Goal: Task Accomplishment & Management: Manage account settings

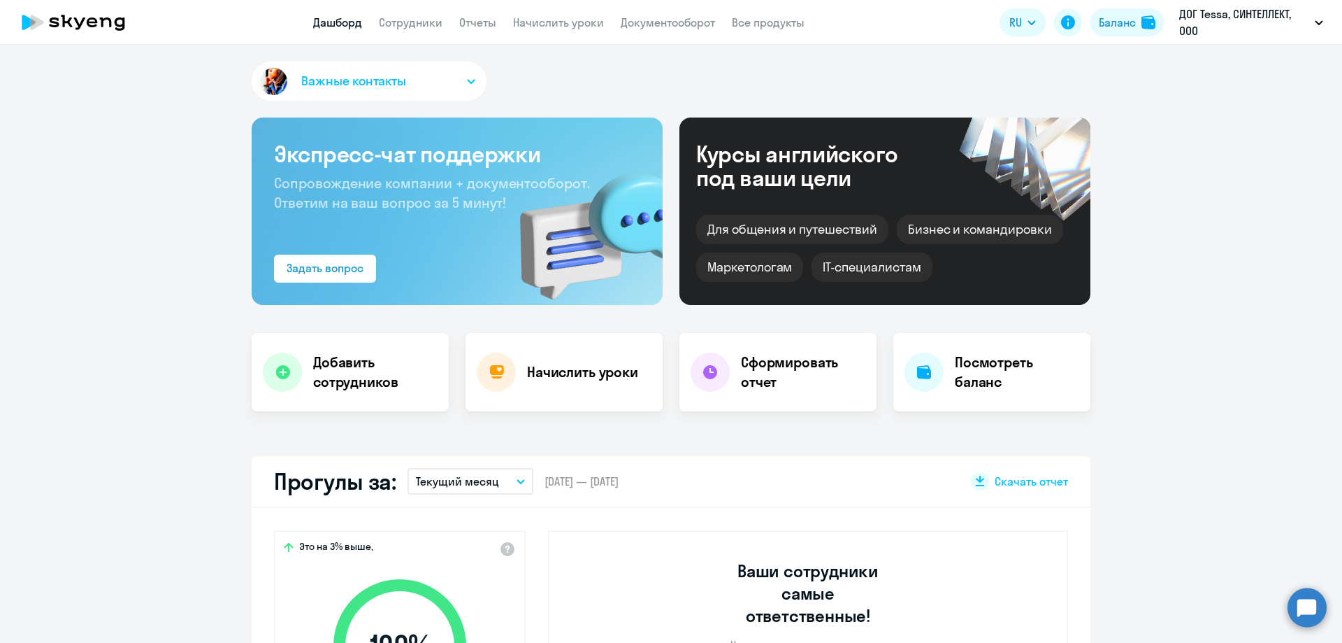
select select "30"
click at [425, 32] on app-header "Дашборд Сотрудники Отчеты Начислить уроки Документооборот Все продукты Дашборд …" at bounding box center [671, 22] width 1342 height 45
click at [417, 28] on link "Сотрудники" at bounding box center [411, 22] width 64 height 14
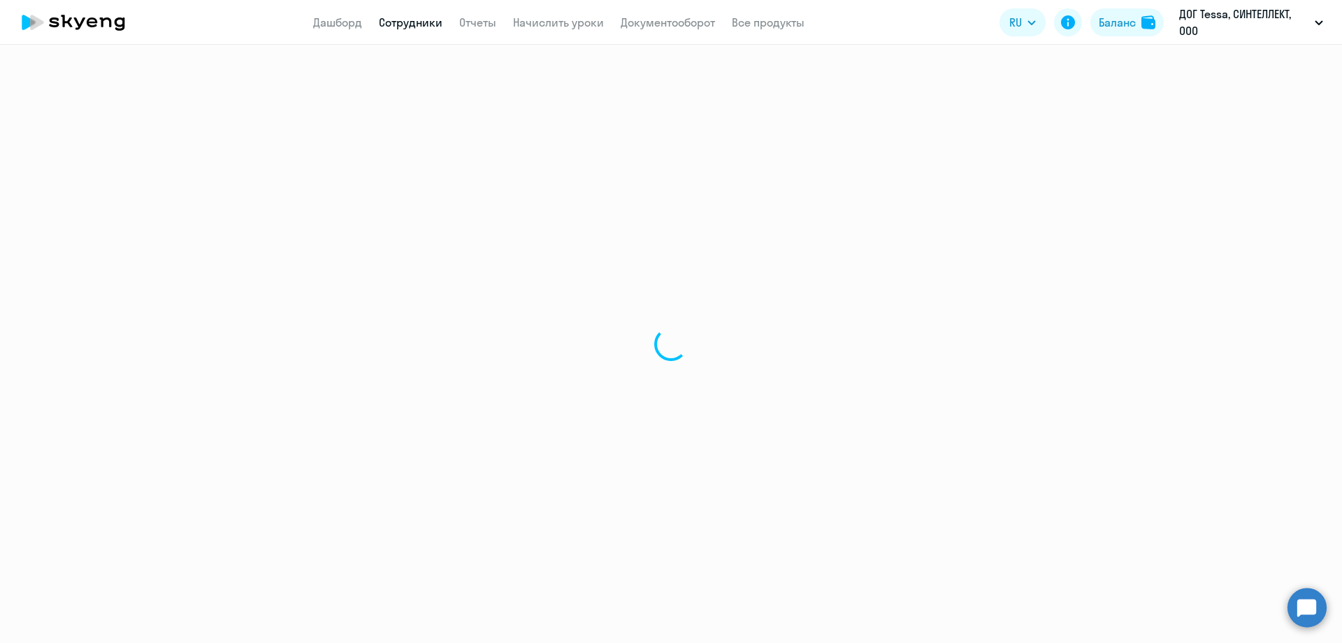
select select "30"
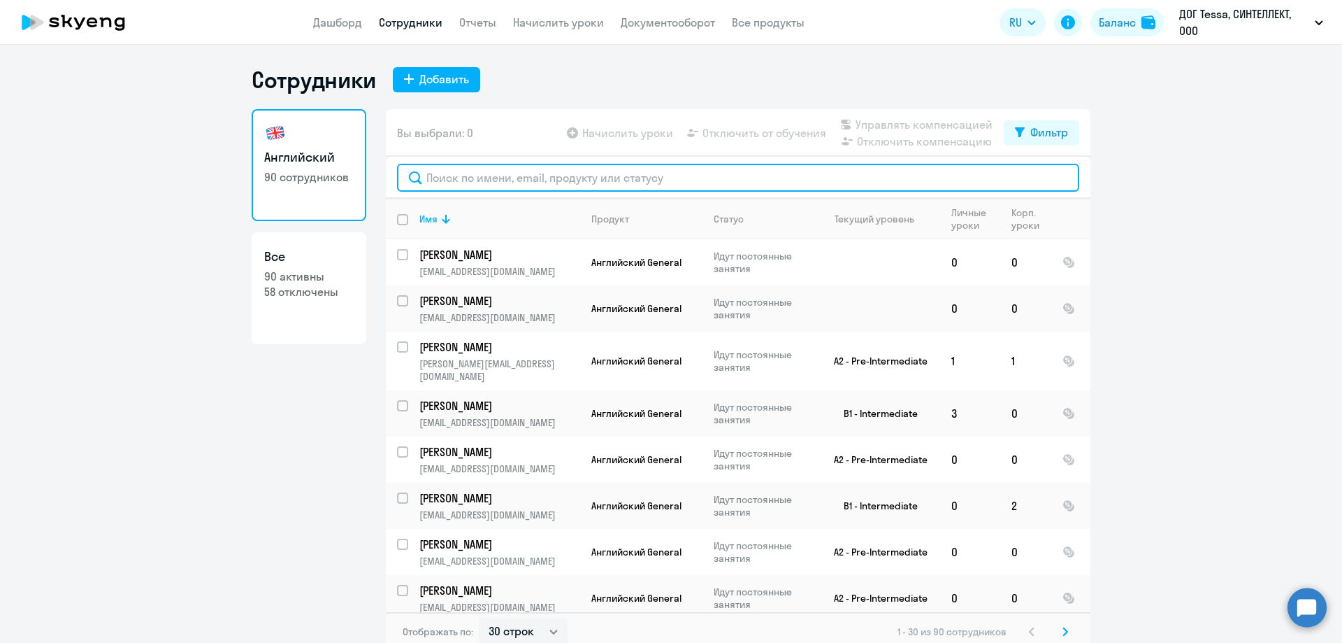
click at [539, 169] on input "text" at bounding box center [738, 178] width 682 height 28
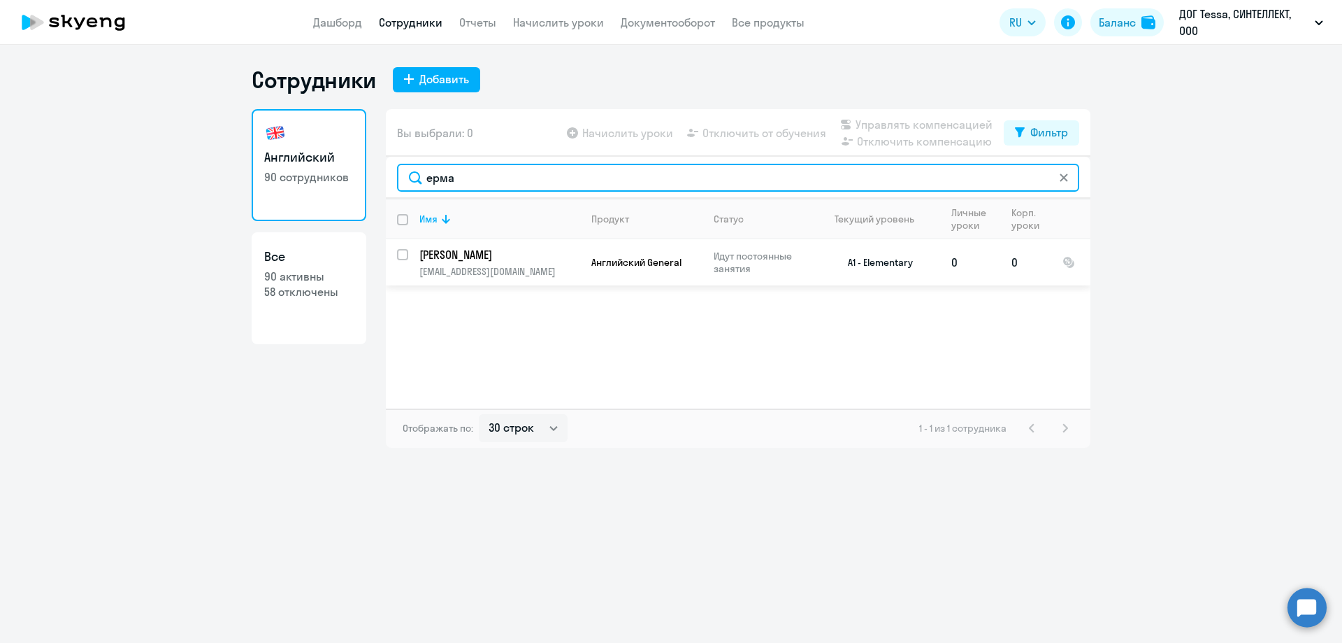
type input "ерма"
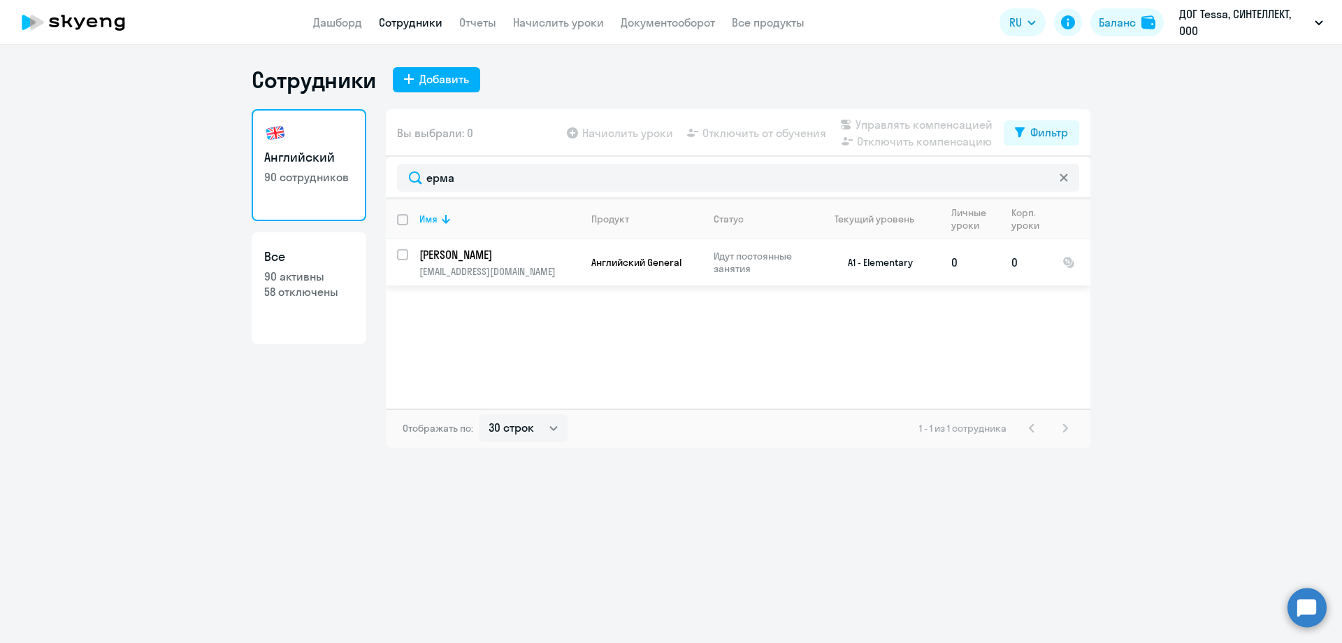
drag, startPoint x: 406, startPoint y: 262, endPoint x: 416, endPoint y: 261, distance: 9.8
click at [406, 262] on input "select row 2017818" at bounding box center [411, 263] width 28 height 28
checkbox input "true"
drag, startPoint x: 892, startPoint y: 275, endPoint x: 824, endPoint y: 280, distance: 68.7
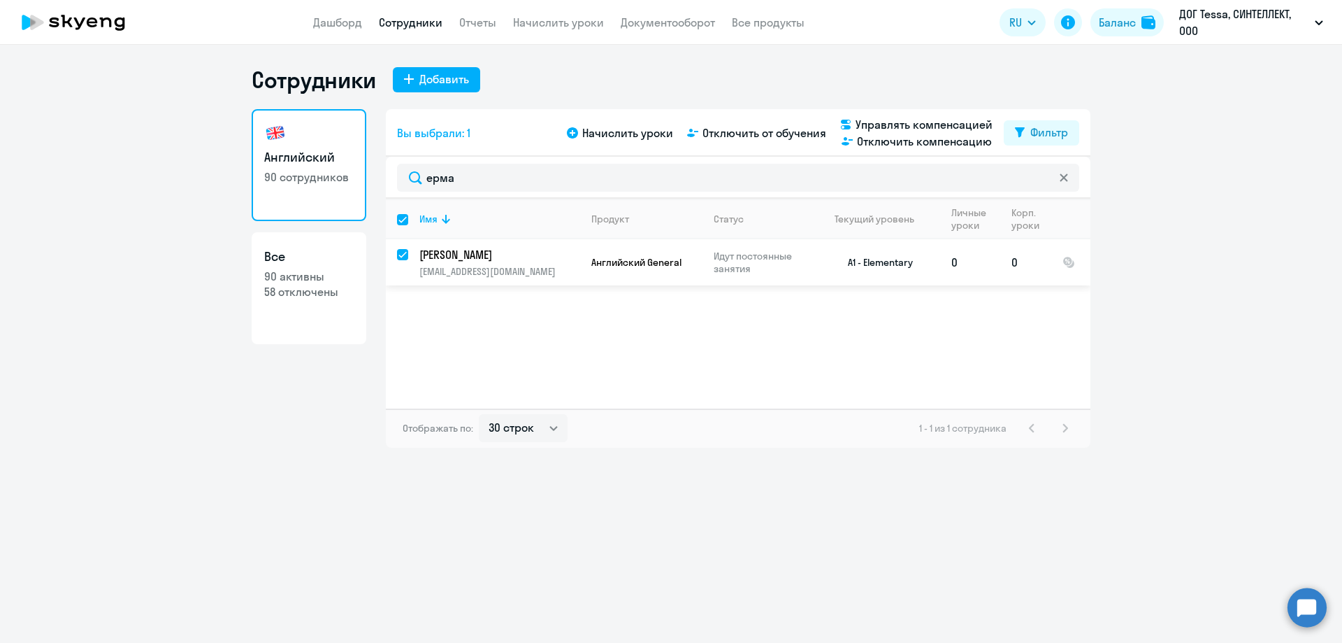
click at [836, 287] on div "Имя Продукт Статус Текущий уровень Личные уроки Корп. уроки [PERSON_NAME] [EMAI…" at bounding box center [738, 304] width 705 height 210
click at [718, 261] on p "Идут постоянные занятия" at bounding box center [762, 262] width 96 height 25
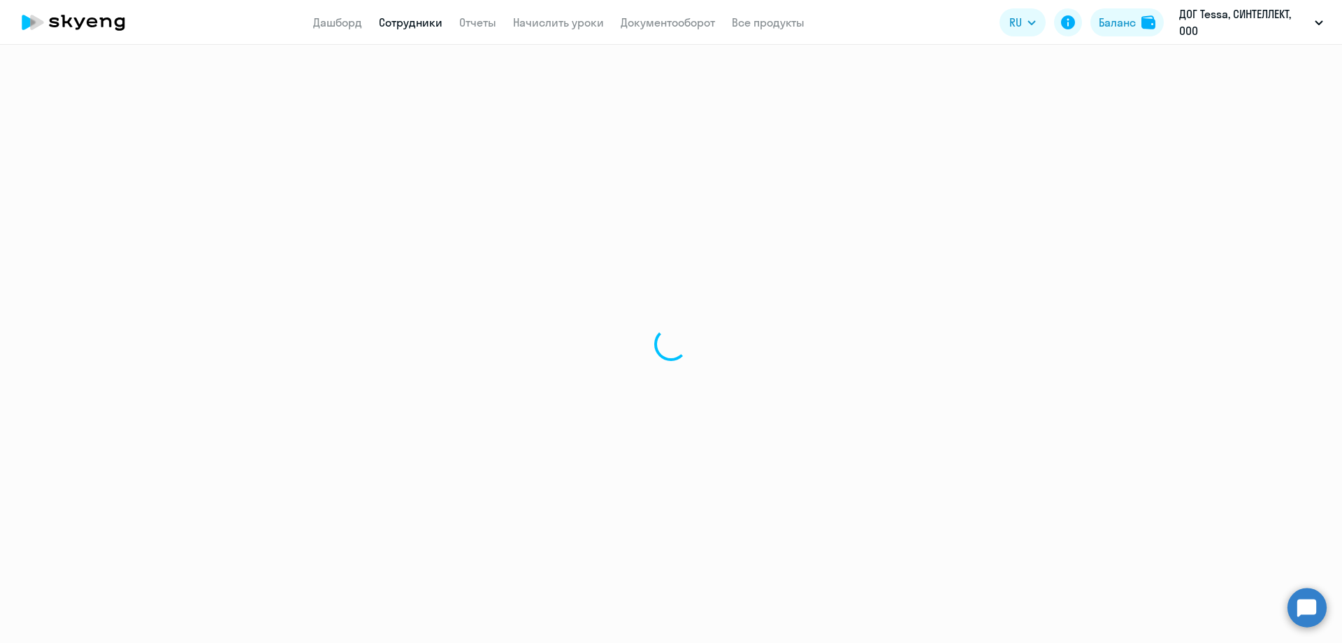
select select "english"
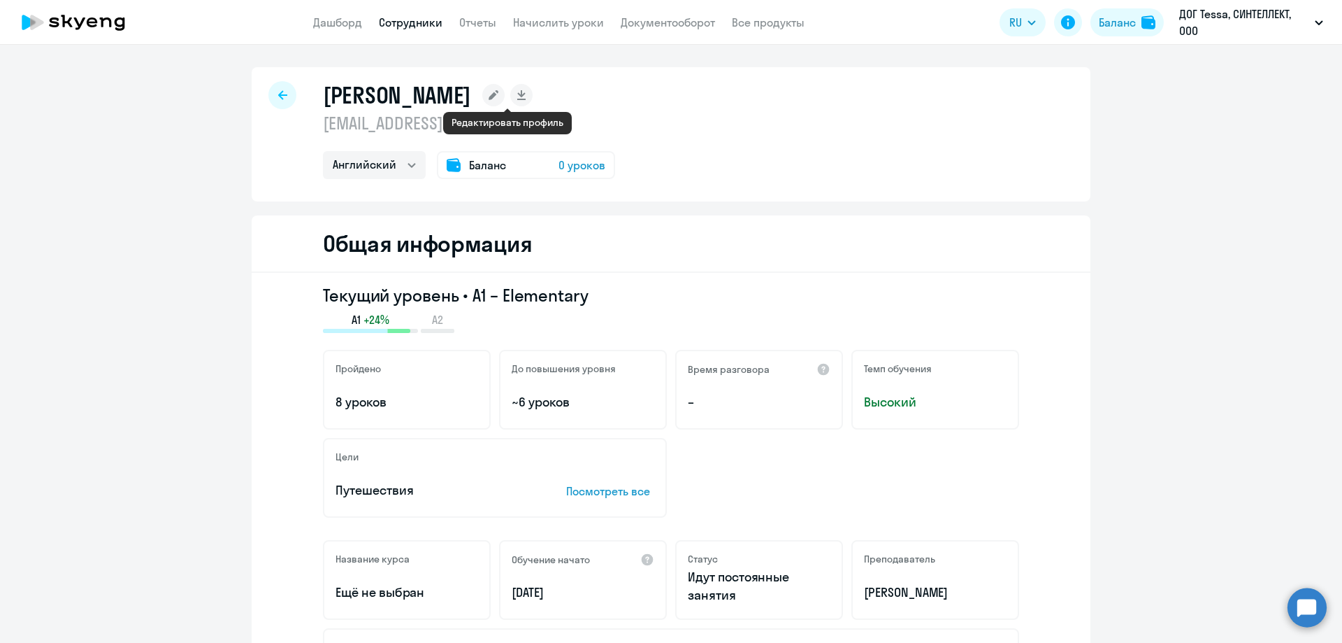
click at [501, 91] on rect at bounding box center [493, 95] width 22 height 22
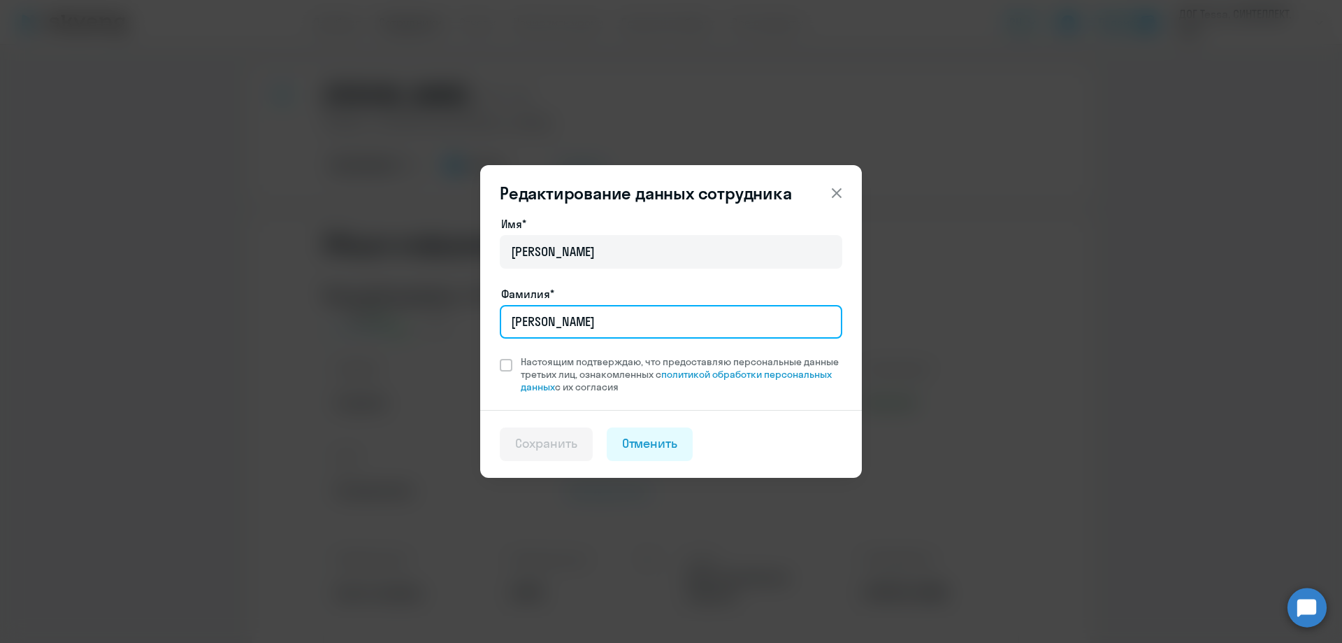
drag, startPoint x: 605, startPoint y: 322, endPoint x: 480, endPoint y: 20, distance: 326.3
click at [392, 306] on div "Редактирование данных сотрудника Имя* [PERSON_NAME]* [PERSON_NAME] Настоящим по…" at bounding box center [671, 322] width 677 height 392
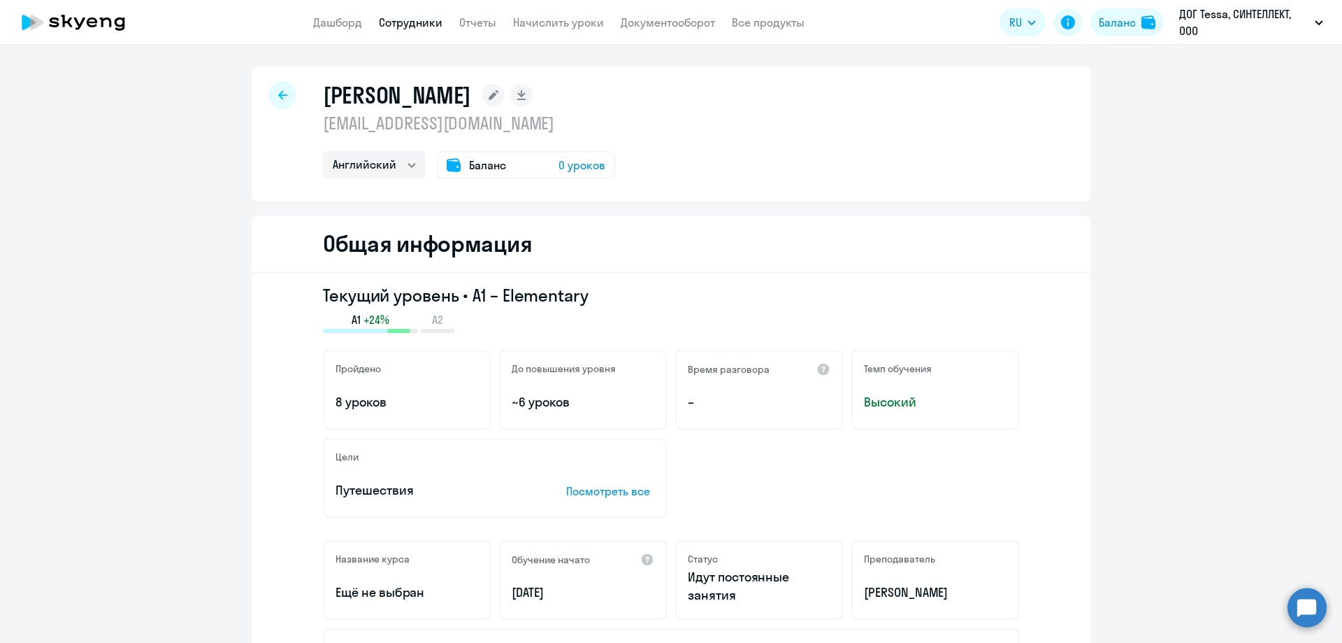
click at [499, 96] on icon at bounding box center [494, 95] width 10 height 10
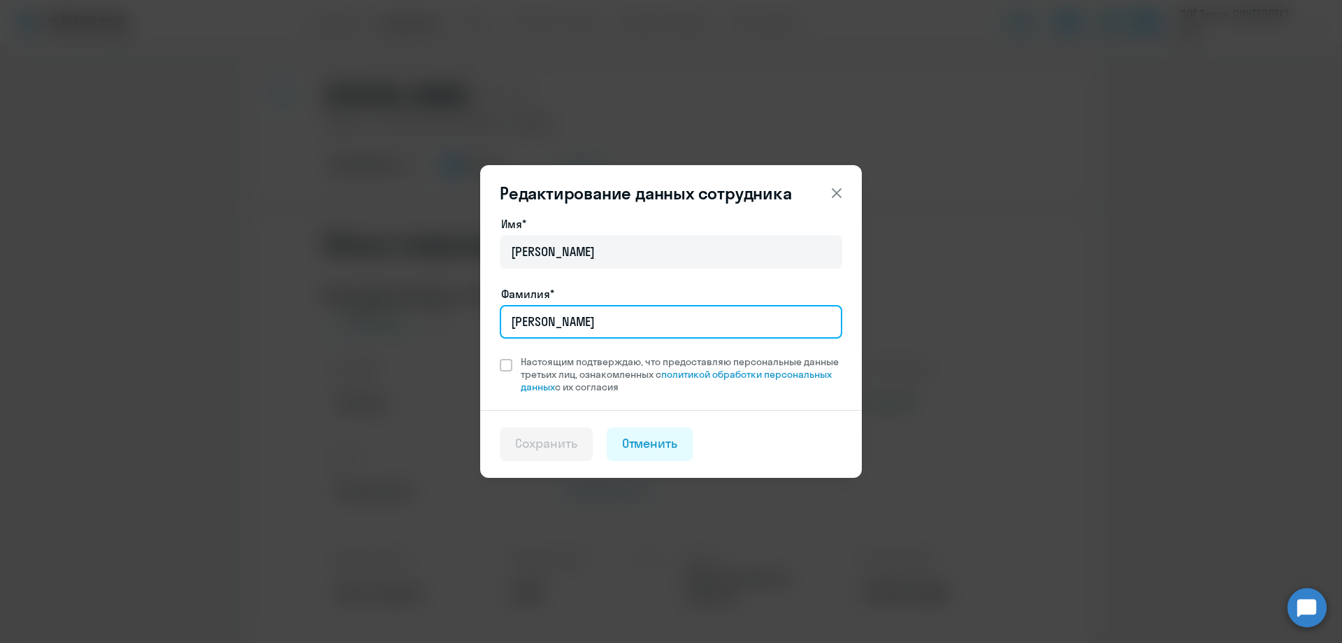
click at [551, 328] on input "[PERSON_NAME]" at bounding box center [671, 322] width 343 height 34
type input "[PERSON_NAME]"
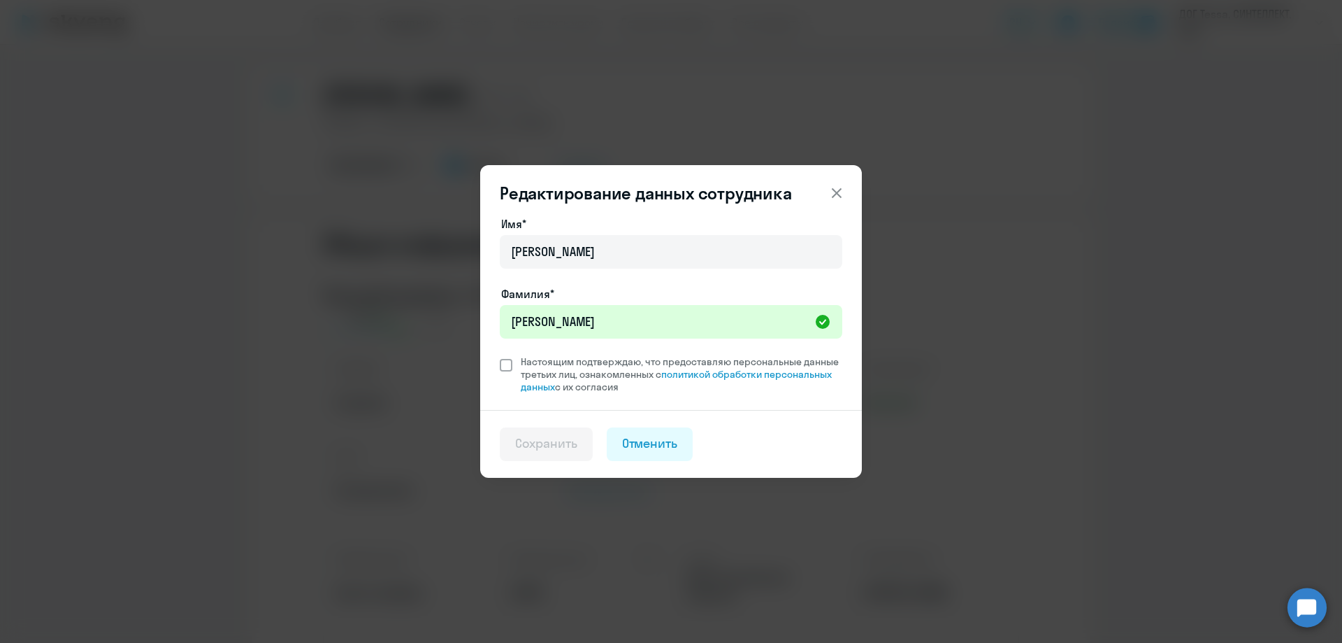
click at [517, 357] on span "Настоящим подтверждаю, что предоставляю персональные данные третьих лиц, ознако…" at bounding box center [677, 374] width 330 height 38
click at [500, 355] on input "Настоящим подтверждаю, что предоставляю персональные данные третьих лиц, ознако…" at bounding box center [499, 354] width 1 height 1
checkbox input "true"
click at [534, 445] on div "Сохранить" at bounding box center [546, 443] width 62 height 18
select select "english"
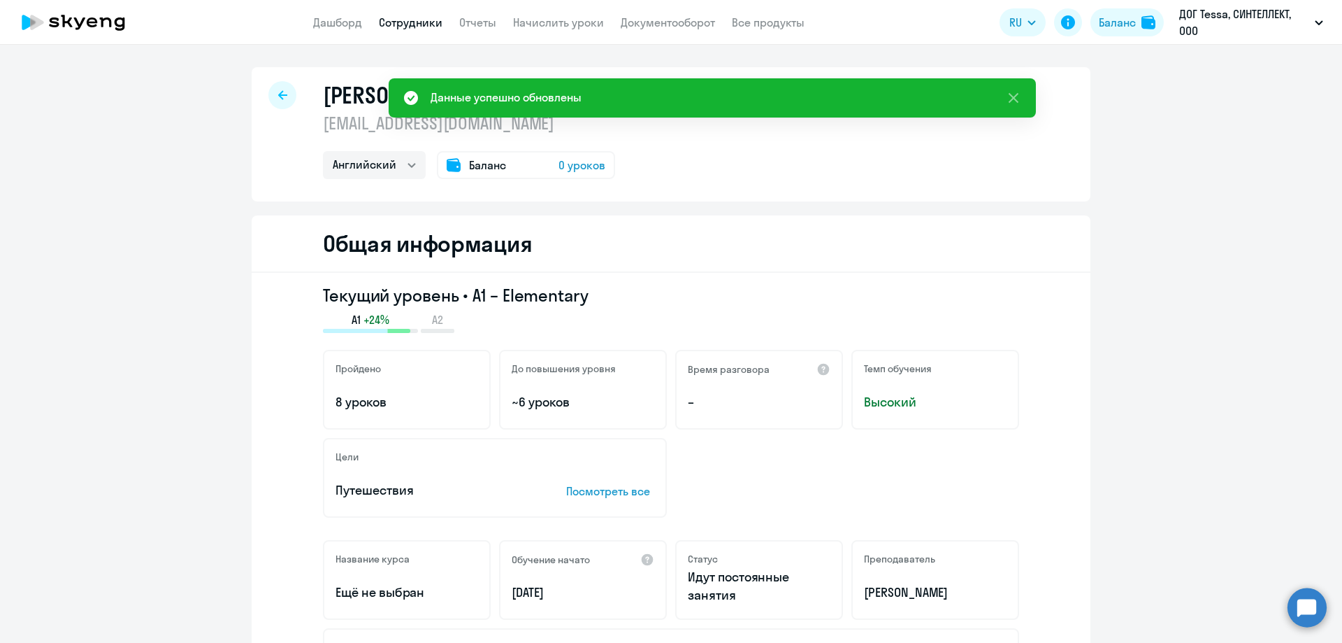
click at [263, 94] on div "[PERSON_NAME] [EMAIL_ADDRESS][DOMAIN_NAME] Английский Баланс 0 уроков" at bounding box center [671, 134] width 839 height 134
click at [278, 96] on icon at bounding box center [282, 95] width 9 height 10
select select "30"
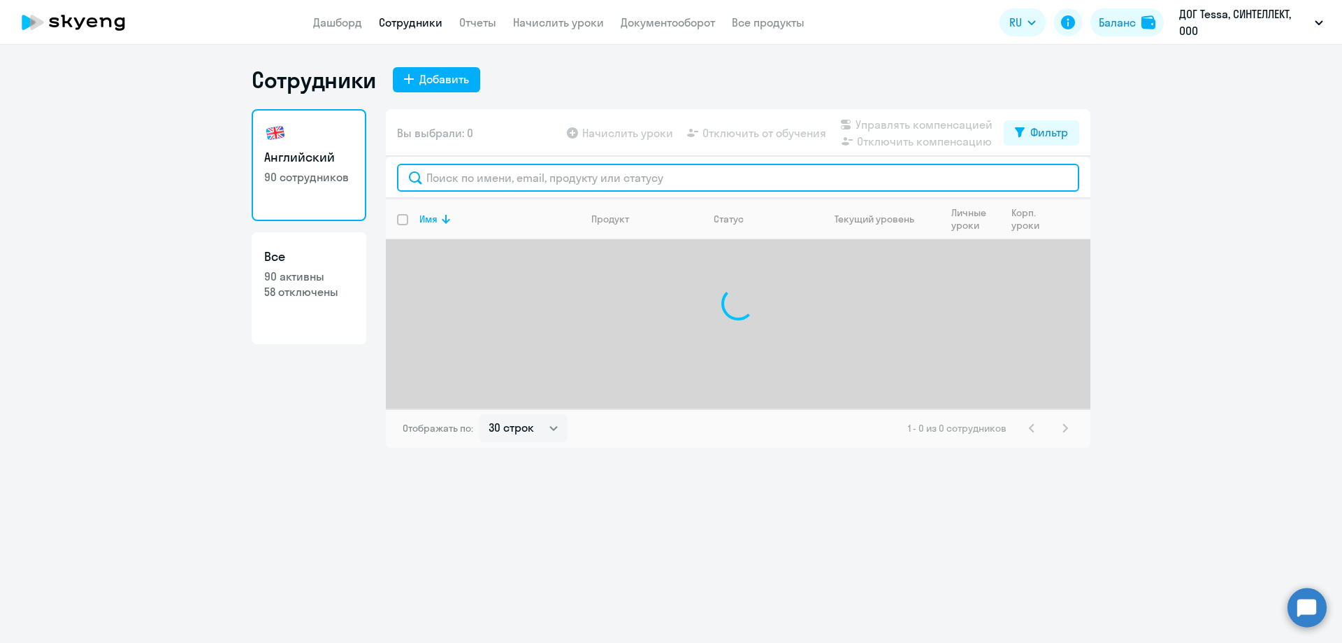
click at [461, 177] on input "text" at bounding box center [738, 178] width 682 height 28
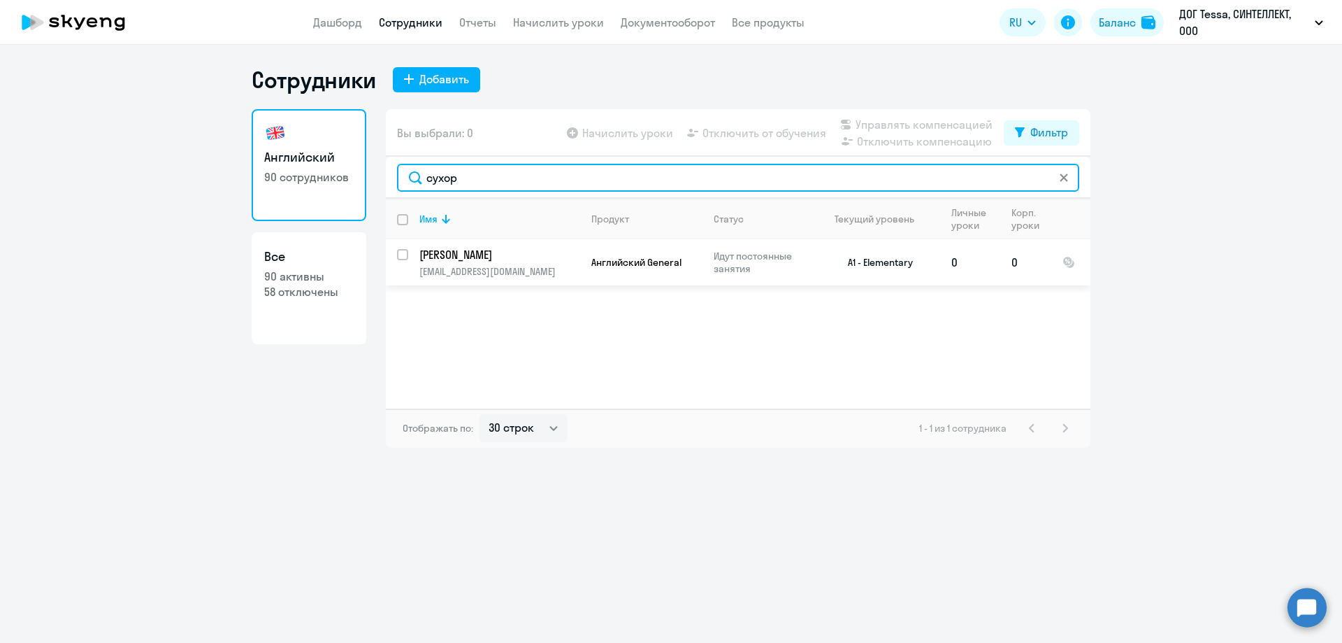
type input "сухор"
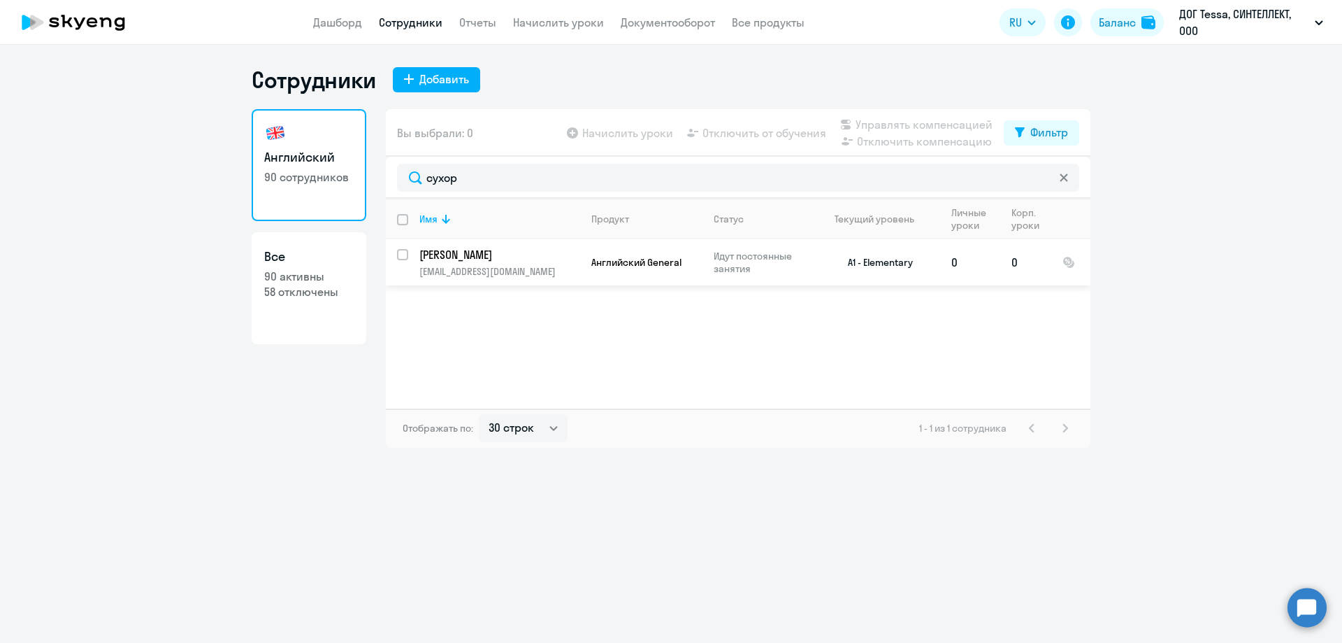
click at [403, 253] on input "select row 20702400" at bounding box center [411, 263] width 28 height 28
checkbox input "true"
click at [473, 253] on p "[PERSON_NAME]" at bounding box center [499, 254] width 158 height 15
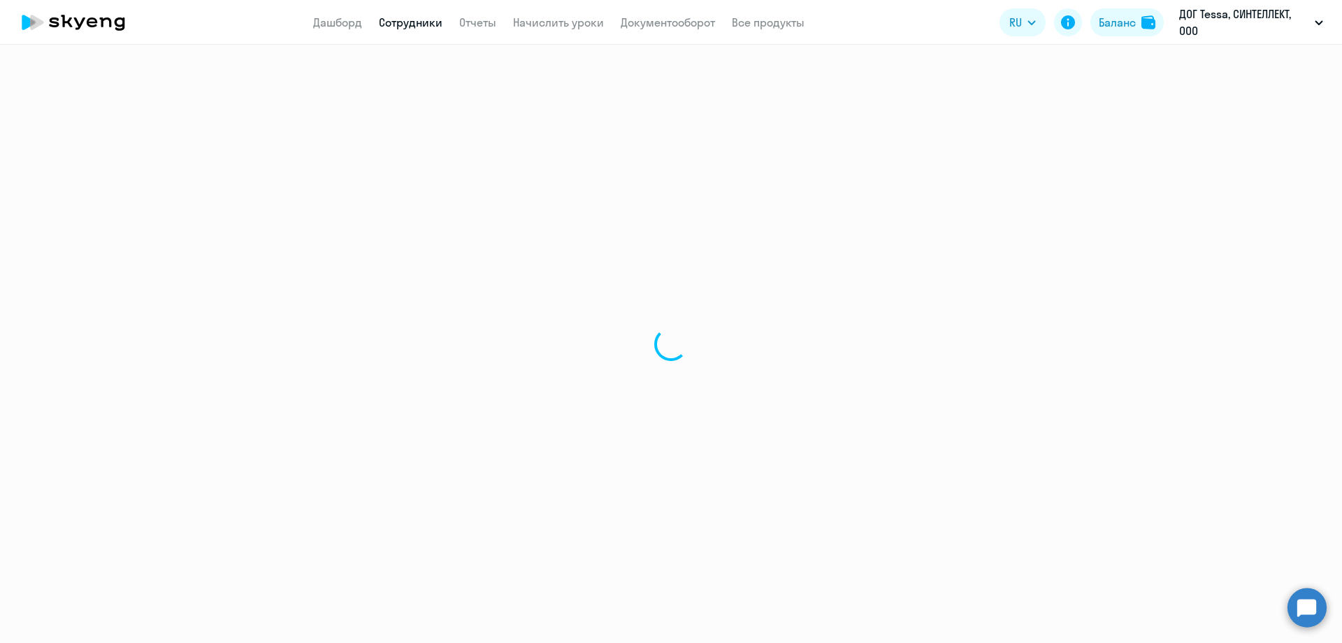
select select "english"
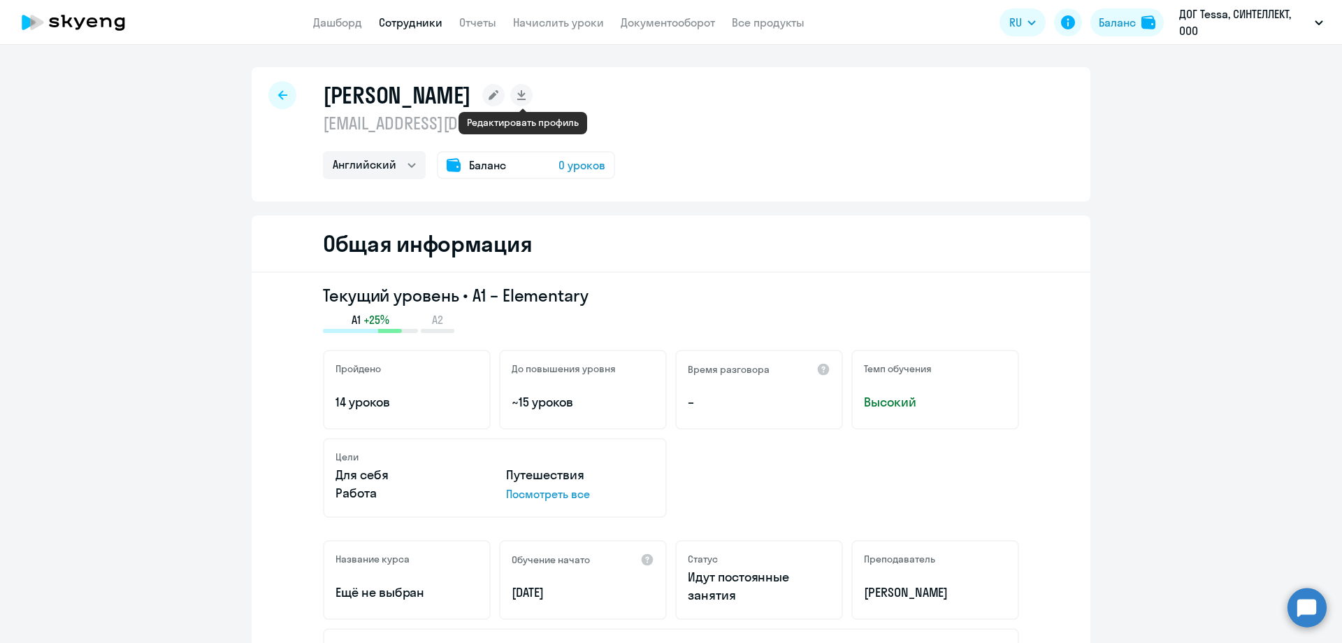
click at [505, 100] on rect at bounding box center [493, 95] width 22 height 22
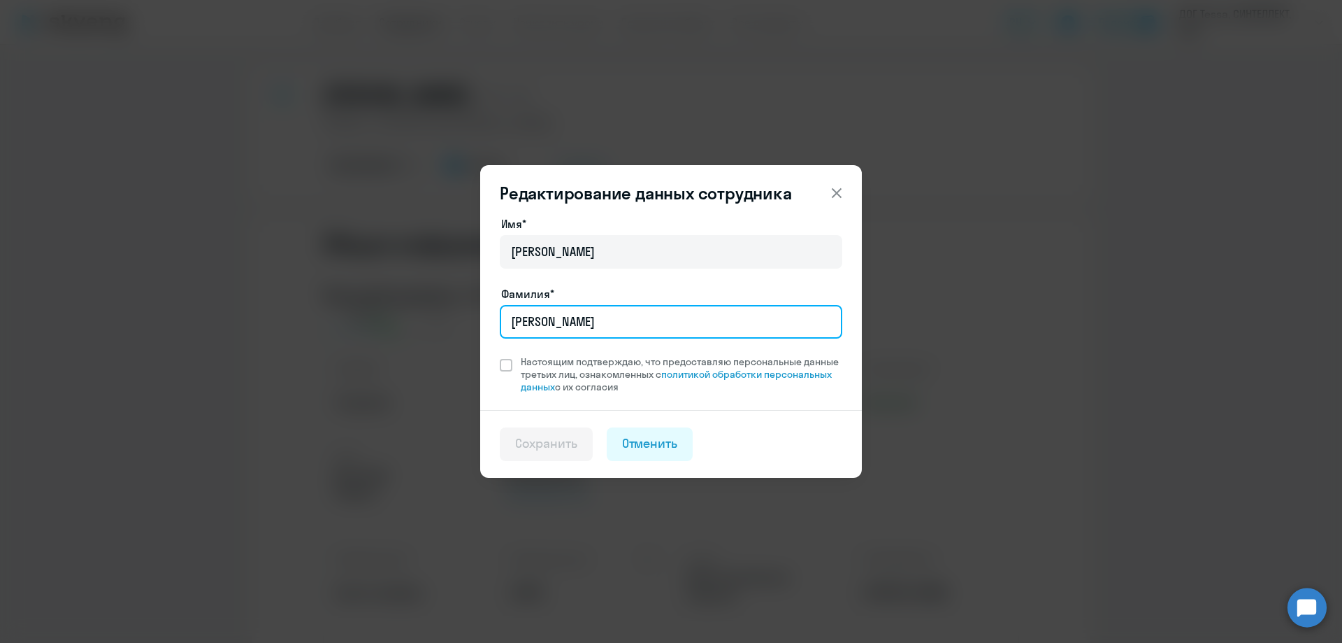
click at [592, 317] on input "[PERSON_NAME]" at bounding box center [671, 322] width 343 height 34
type input "[PERSON_NAME]"
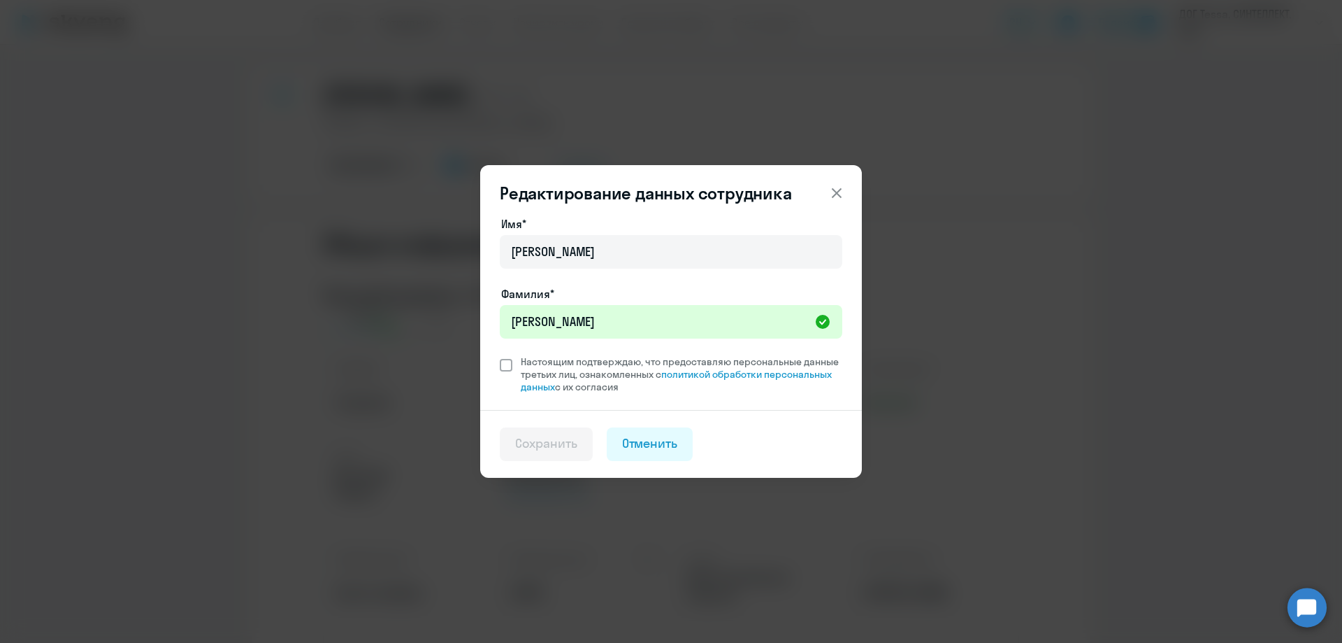
click at [504, 365] on span at bounding box center [506, 365] width 13 height 13
click at [500, 355] on input "Настоящим подтверждаю, что предоставляю персональные данные третьих лиц, ознако…" at bounding box center [499, 354] width 1 height 1
checkbox input "true"
click at [536, 445] on div "Сохранить" at bounding box center [546, 443] width 62 height 18
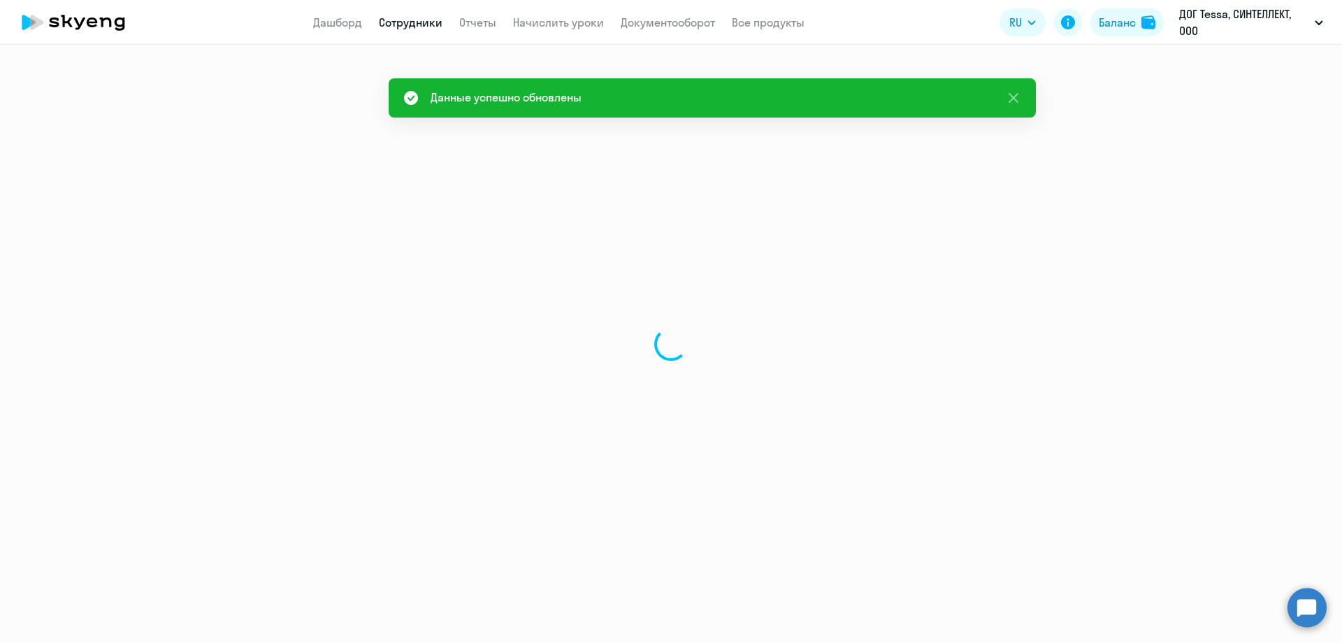
select select "english"
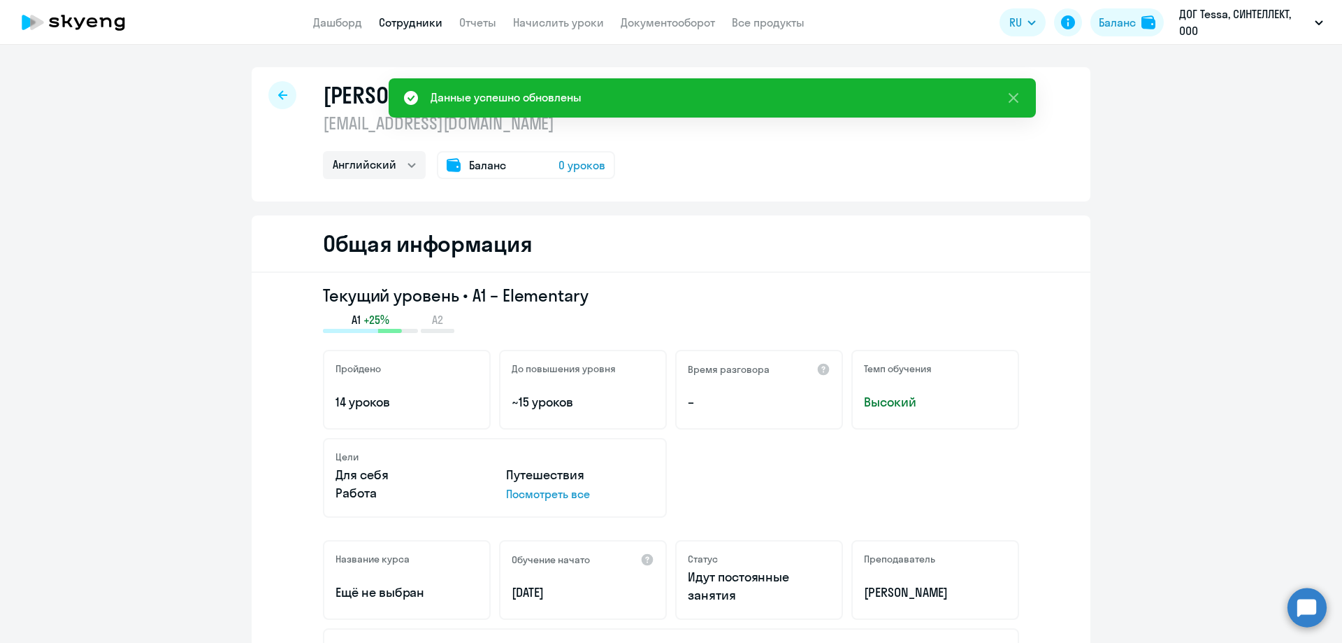
click at [278, 97] on icon at bounding box center [282, 95] width 9 height 10
select select "30"
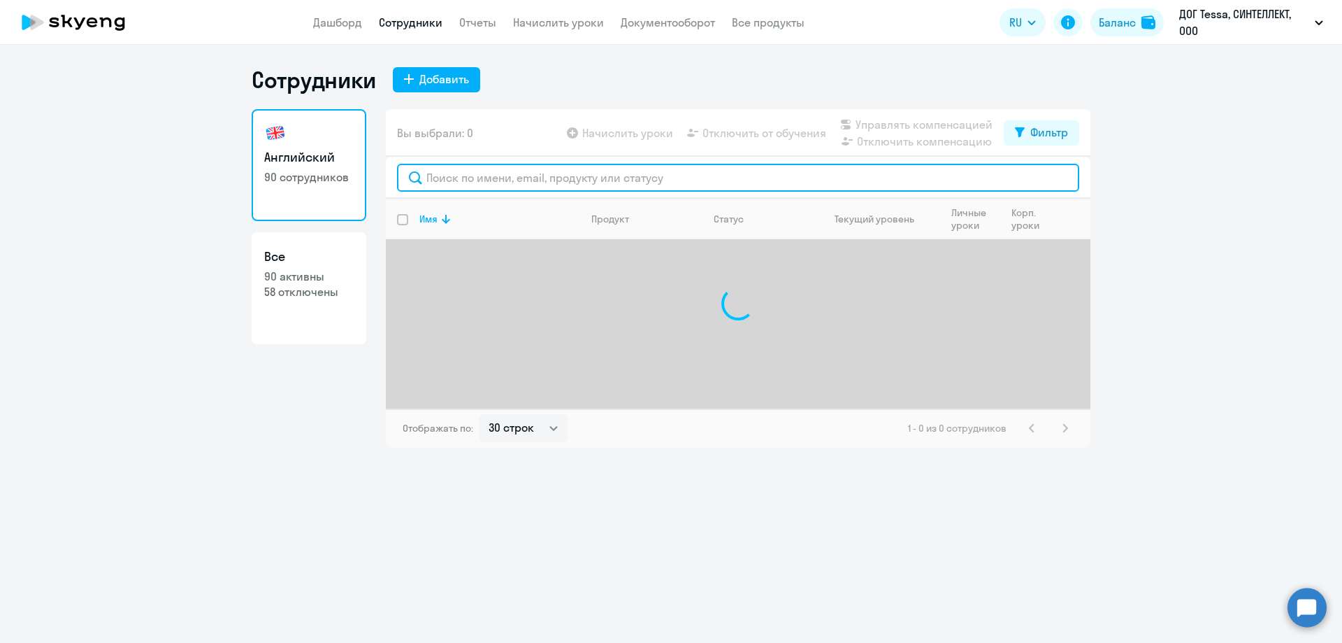
click at [466, 178] on input "text" at bounding box center [738, 178] width 682 height 28
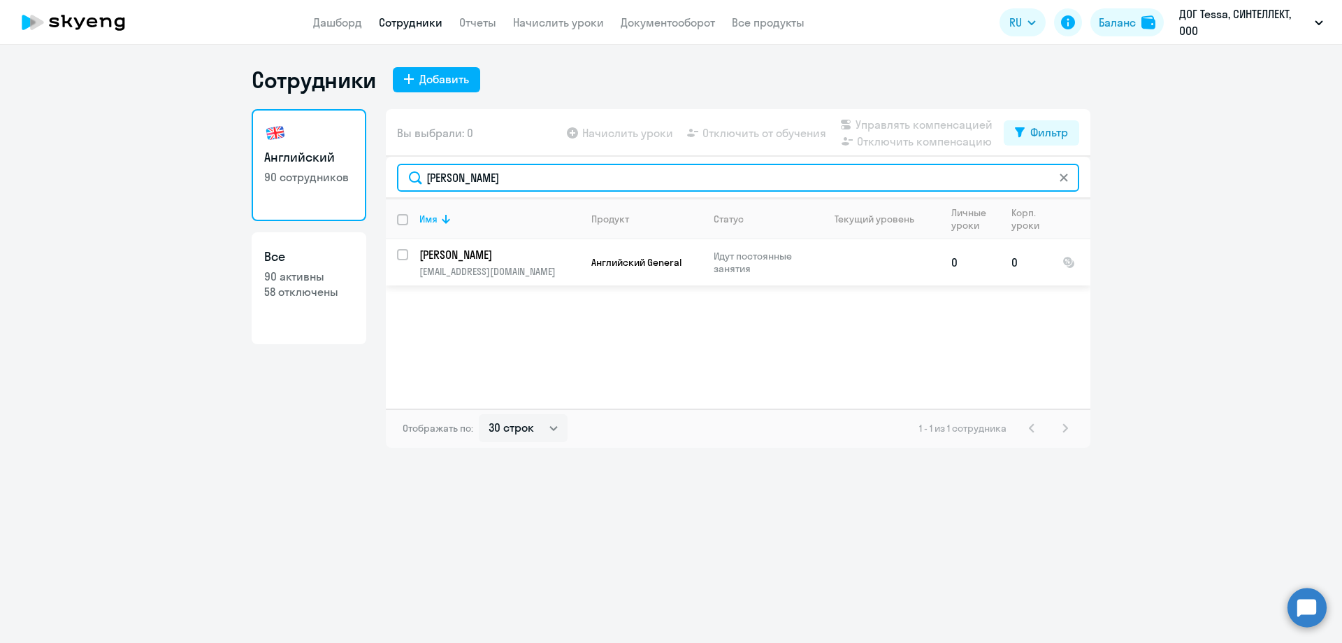
type input "[PERSON_NAME]"
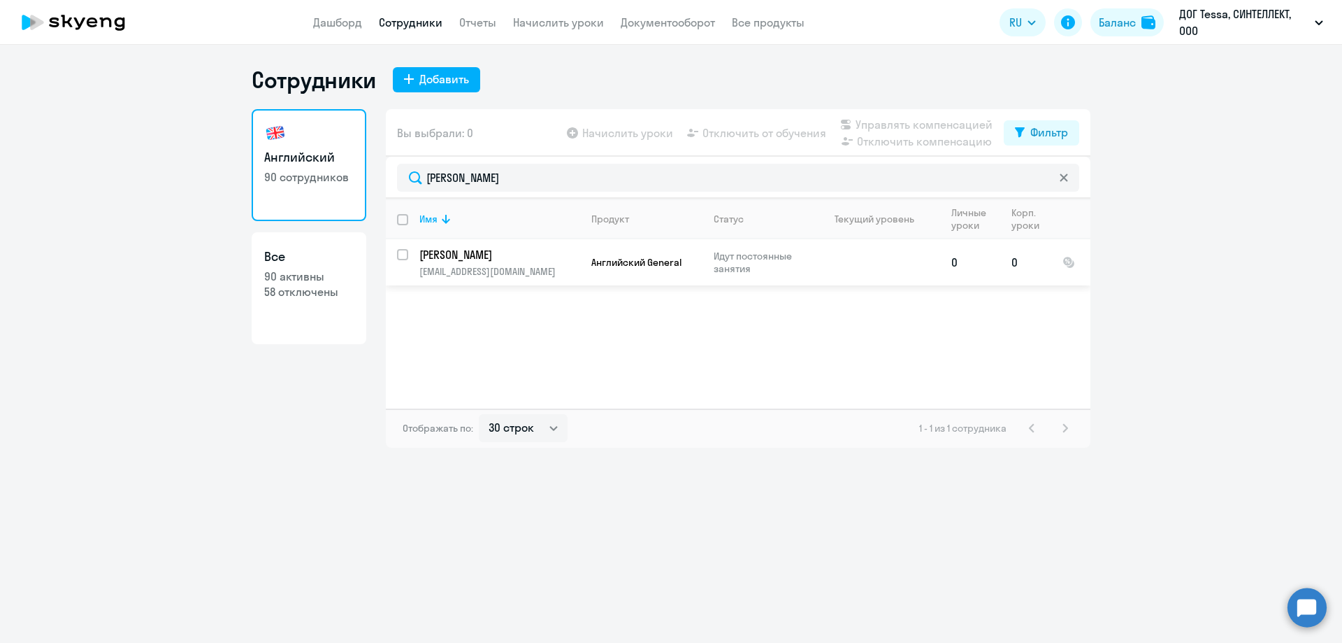
click at [482, 245] on td "[PERSON_NAME] [PERSON_NAME][EMAIL_ADDRESS][DOMAIN_NAME]" at bounding box center [494, 262] width 172 height 46
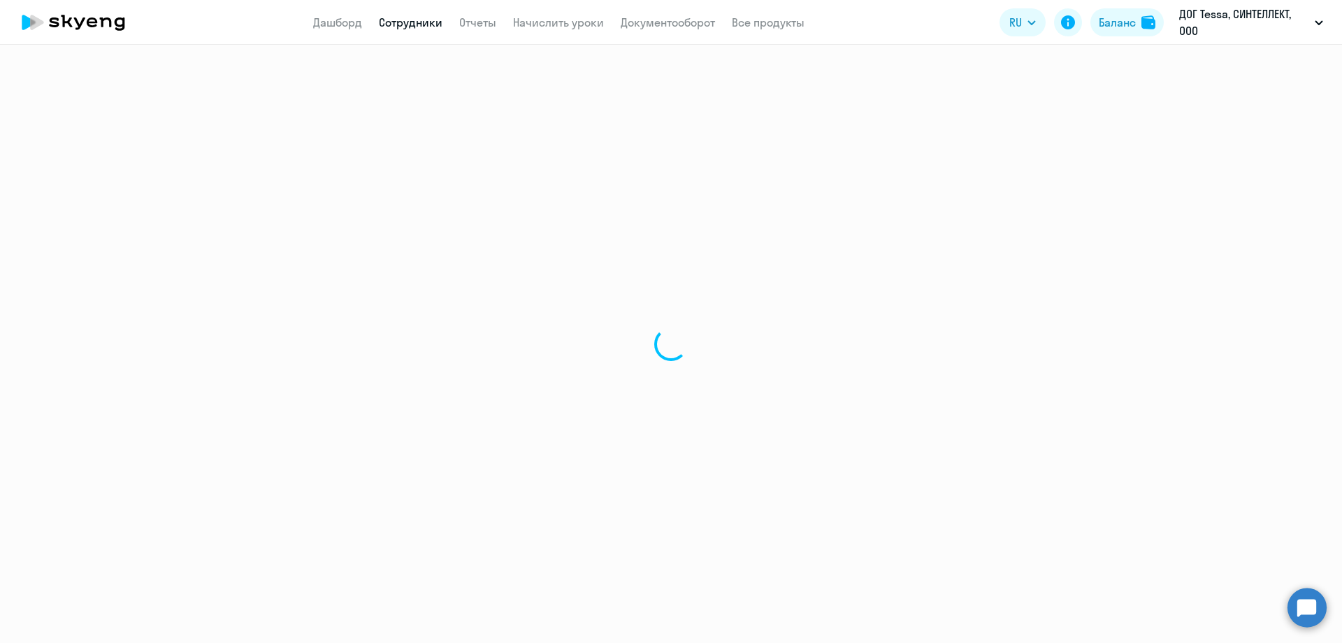
select select "english"
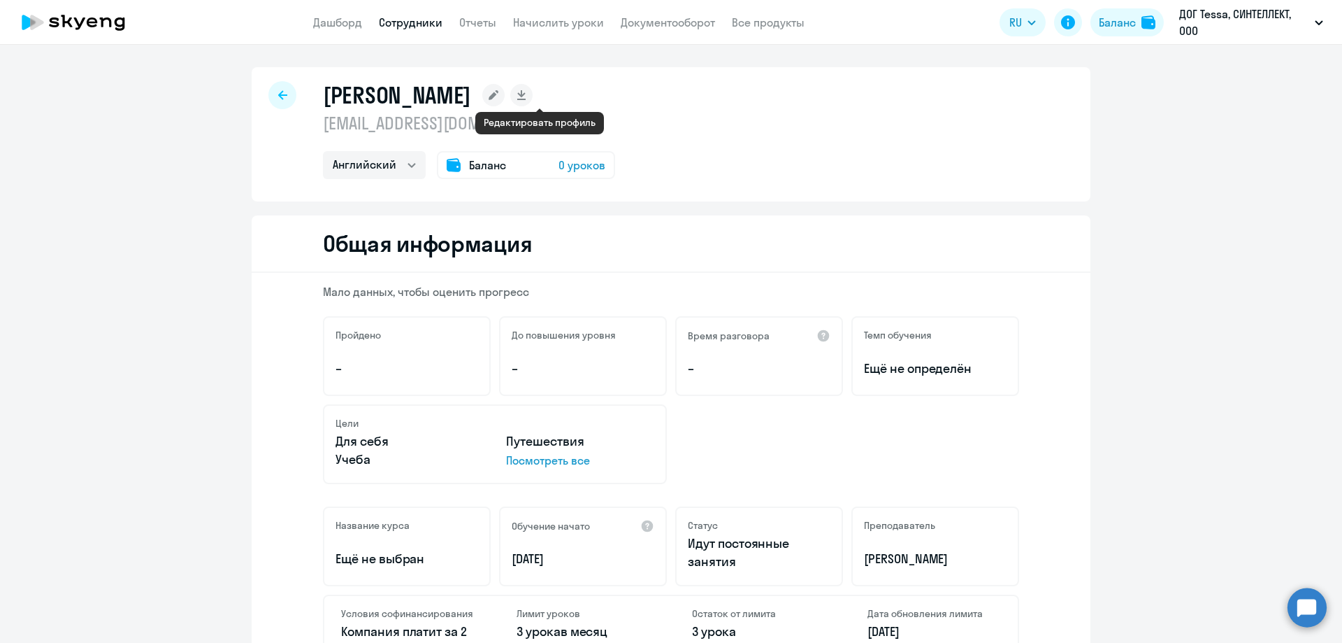
click at [505, 96] on rect at bounding box center [493, 95] width 22 height 22
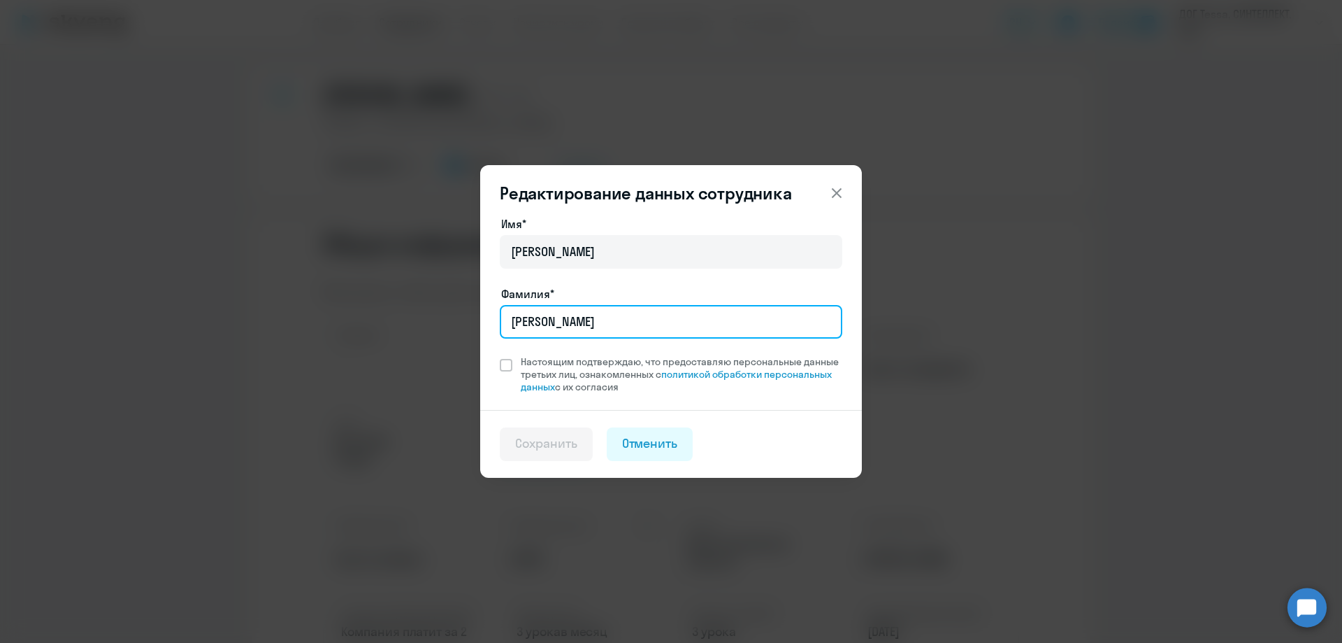
click at [594, 333] on input "[PERSON_NAME]" at bounding box center [671, 322] width 343 height 34
click at [594, 334] on input "[PERSON_NAME]" at bounding box center [671, 322] width 343 height 34
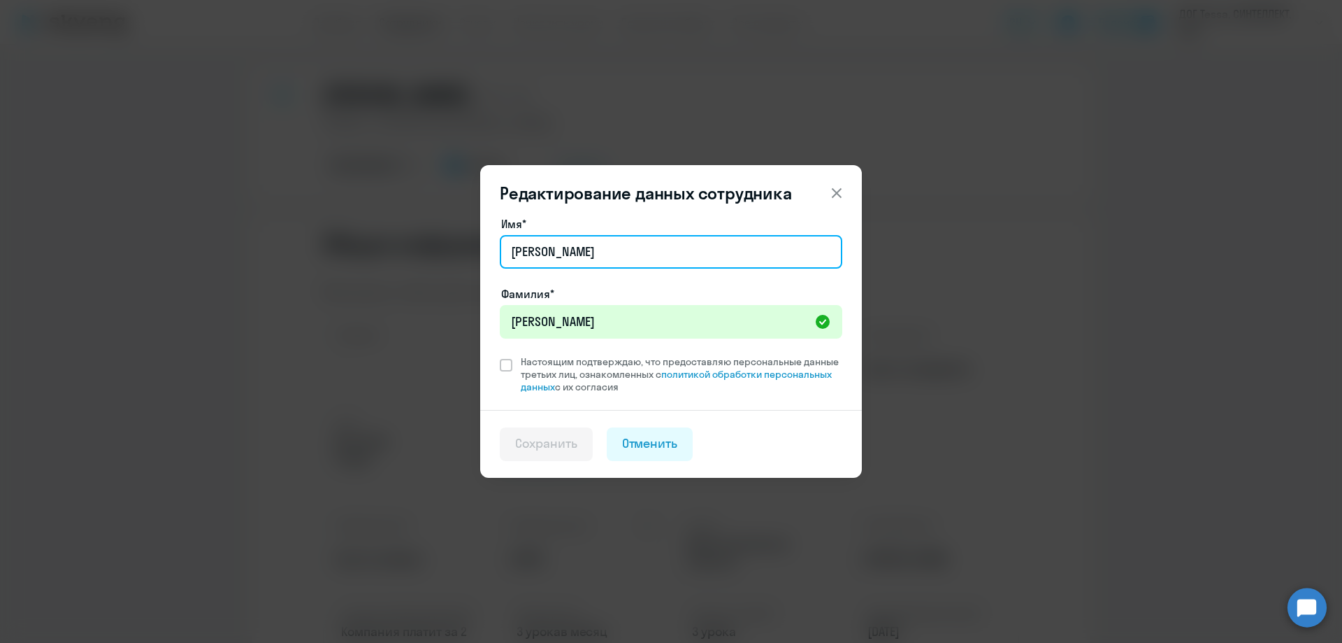
click at [561, 251] on input "[PERSON_NAME]" at bounding box center [671, 252] width 343 height 34
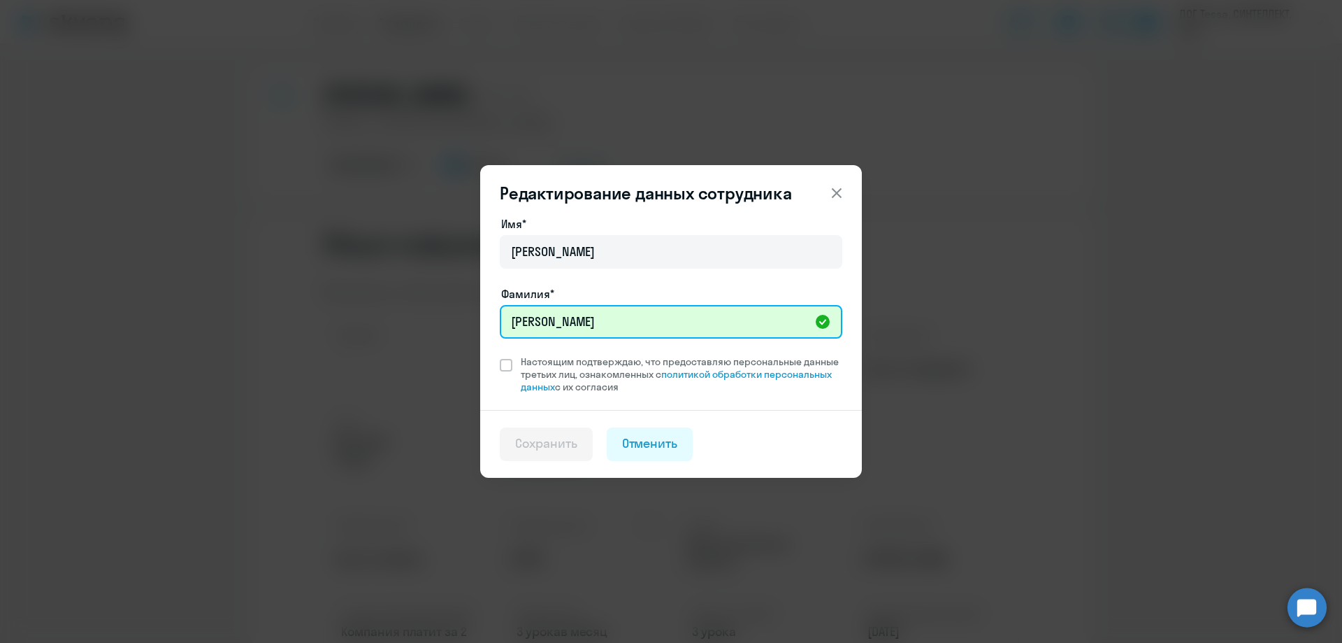
click at [583, 325] on input "[PERSON_NAME]" at bounding box center [671, 322] width 343 height 34
type input "[PERSON_NAME]"
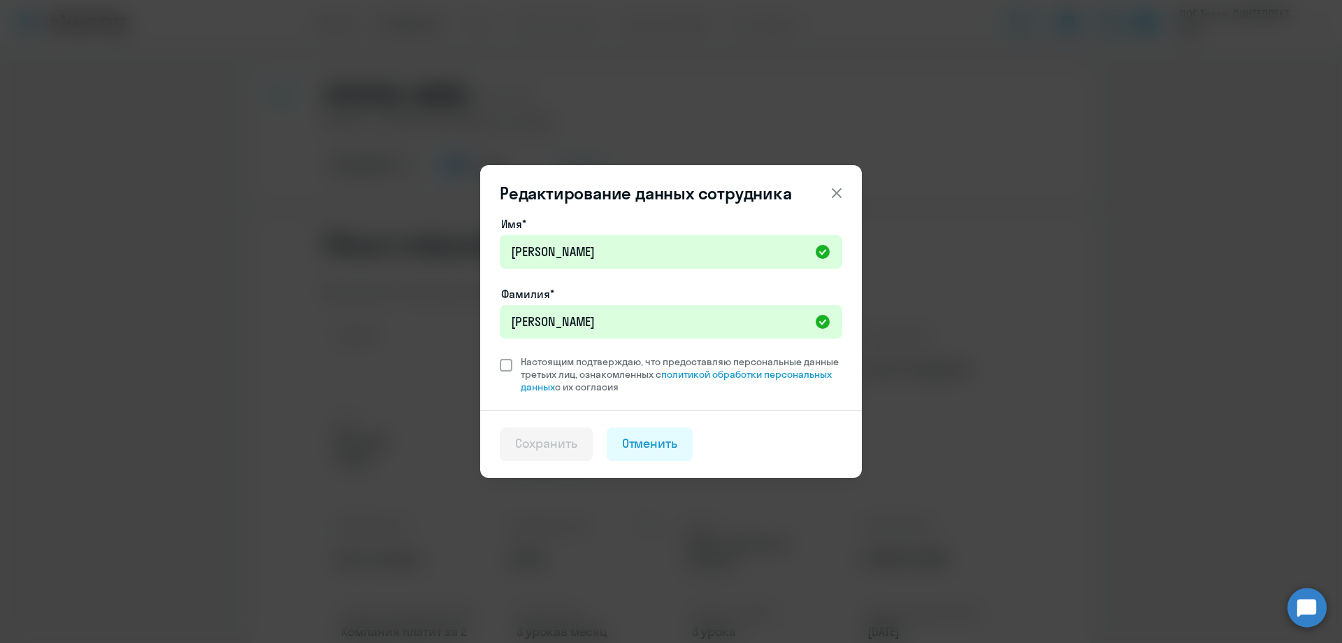
click at [505, 367] on span at bounding box center [506, 365] width 13 height 13
click at [500, 355] on input "Настоящим подтверждаю, что предоставляю персональные данные третьих лиц, ознако…" at bounding box center [499, 354] width 1 height 1
checkbox input "true"
click at [525, 452] on div "Сохранить" at bounding box center [546, 443] width 62 height 18
select select "english"
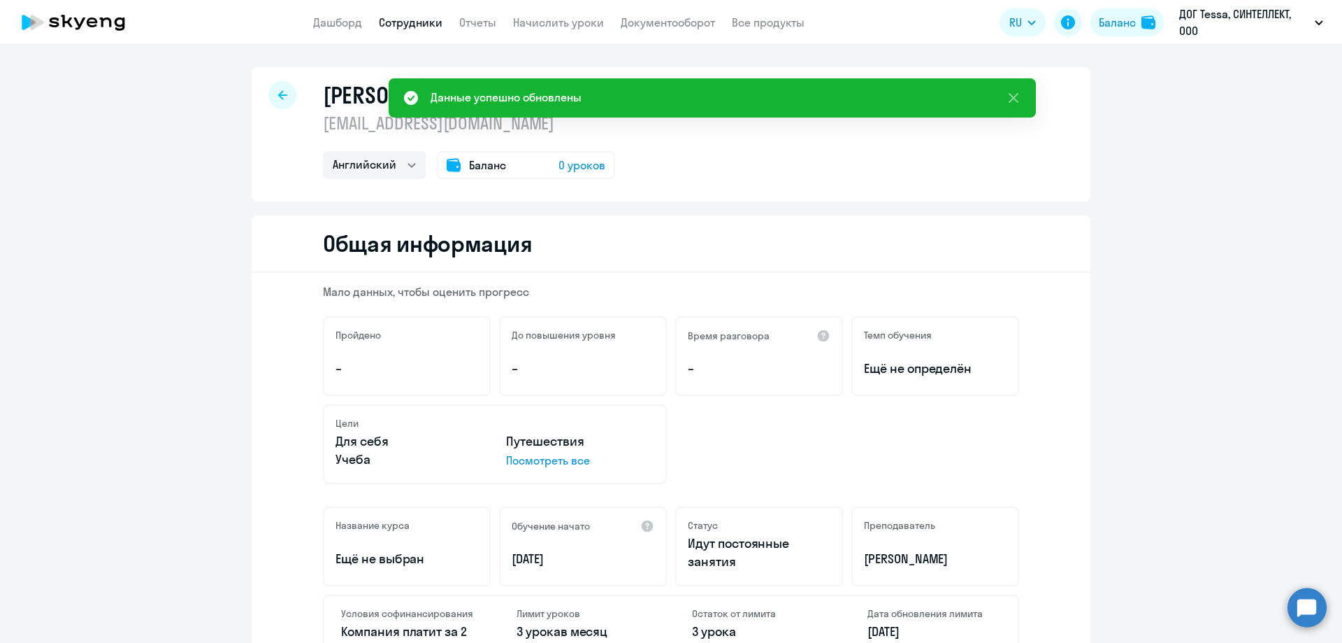
click at [278, 91] on icon at bounding box center [282, 95] width 9 height 10
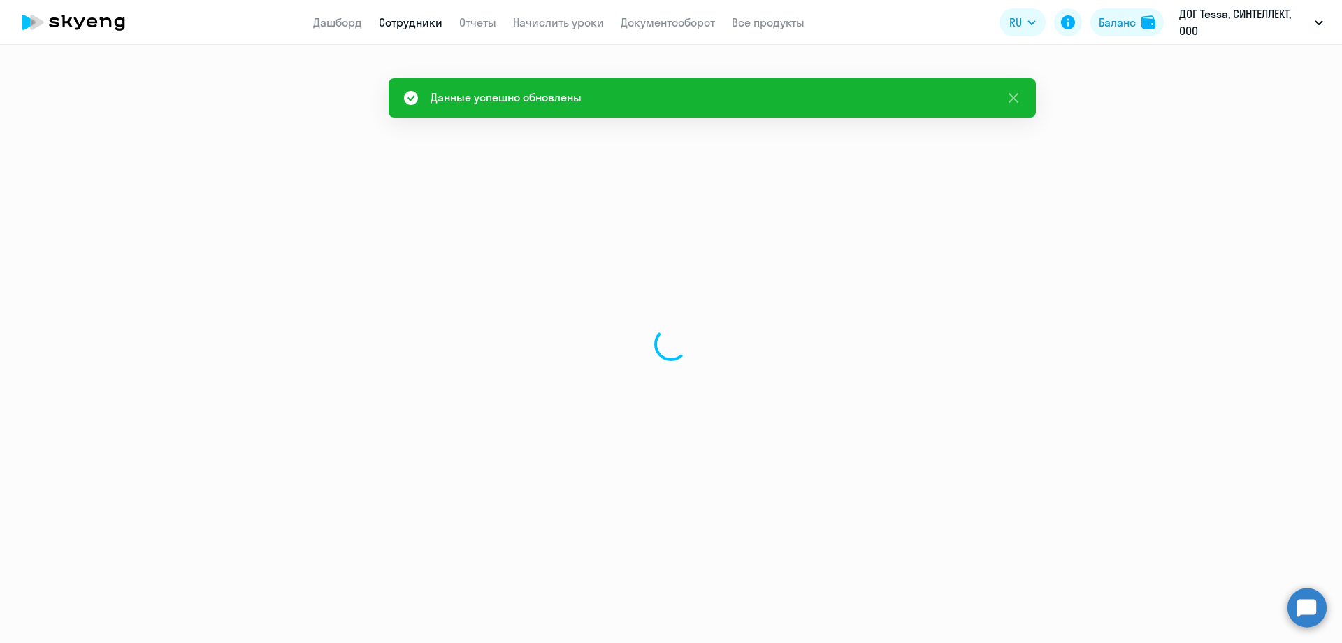
select select "30"
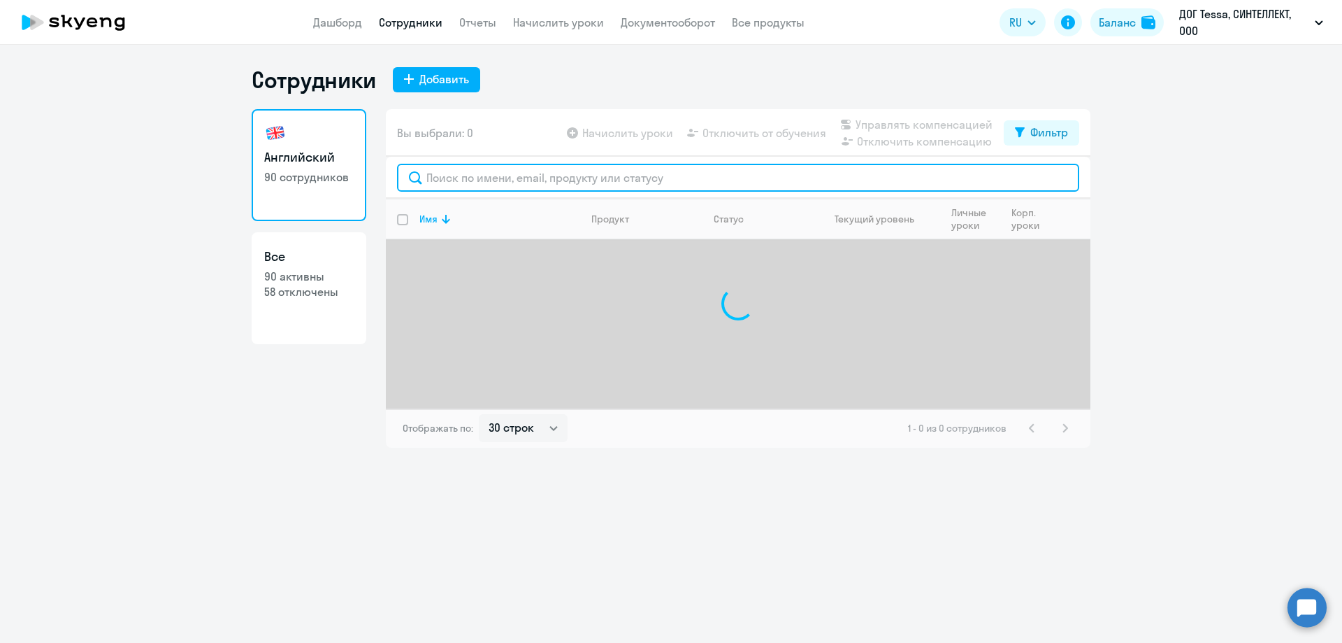
click at [536, 184] on input "text" at bounding box center [738, 178] width 682 height 28
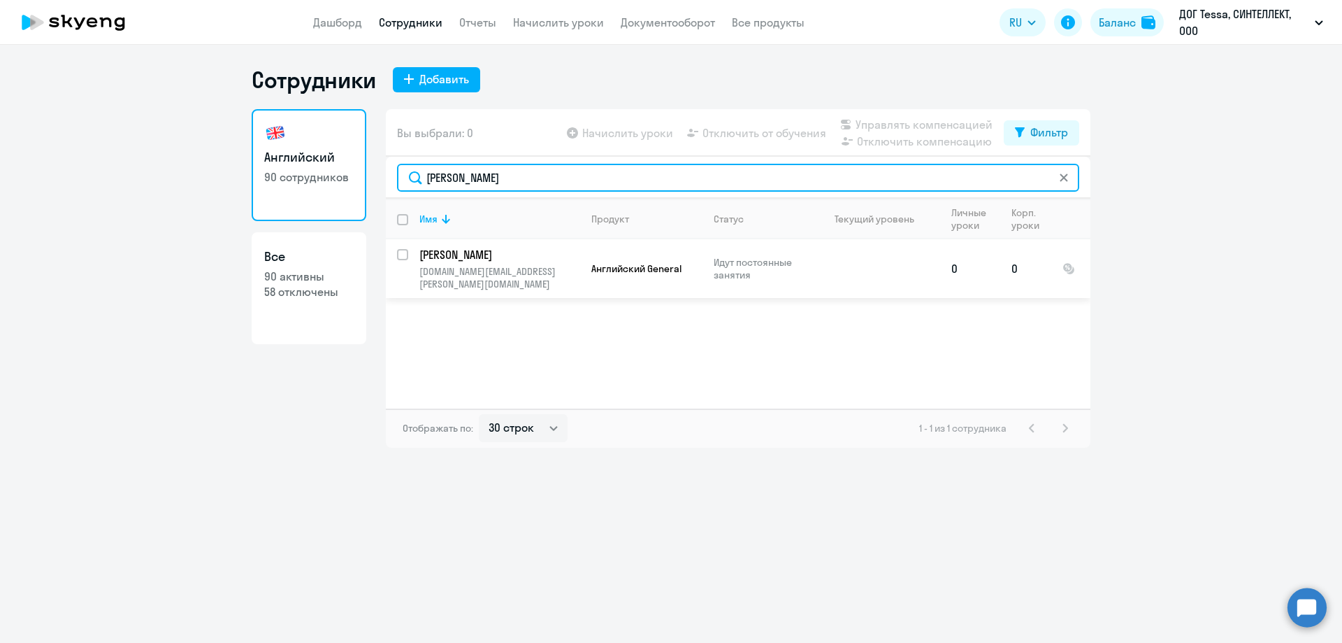
type input "[PERSON_NAME]"
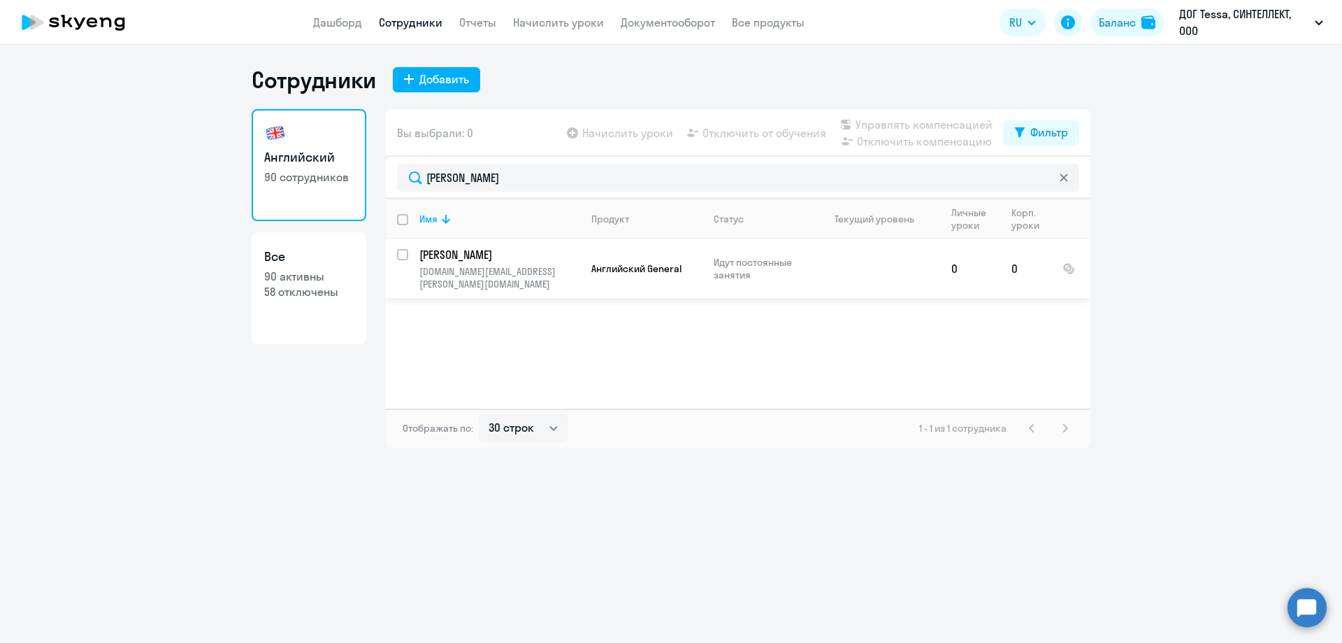
click at [406, 256] on input "select row 23717059" at bounding box center [411, 263] width 28 height 28
checkbox input "true"
click at [485, 278] on td "[PERSON_NAME] [DOMAIN_NAME][EMAIL_ADDRESS][DOMAIN_NAME]" at bounding box center [494, 268] width 172 height 59
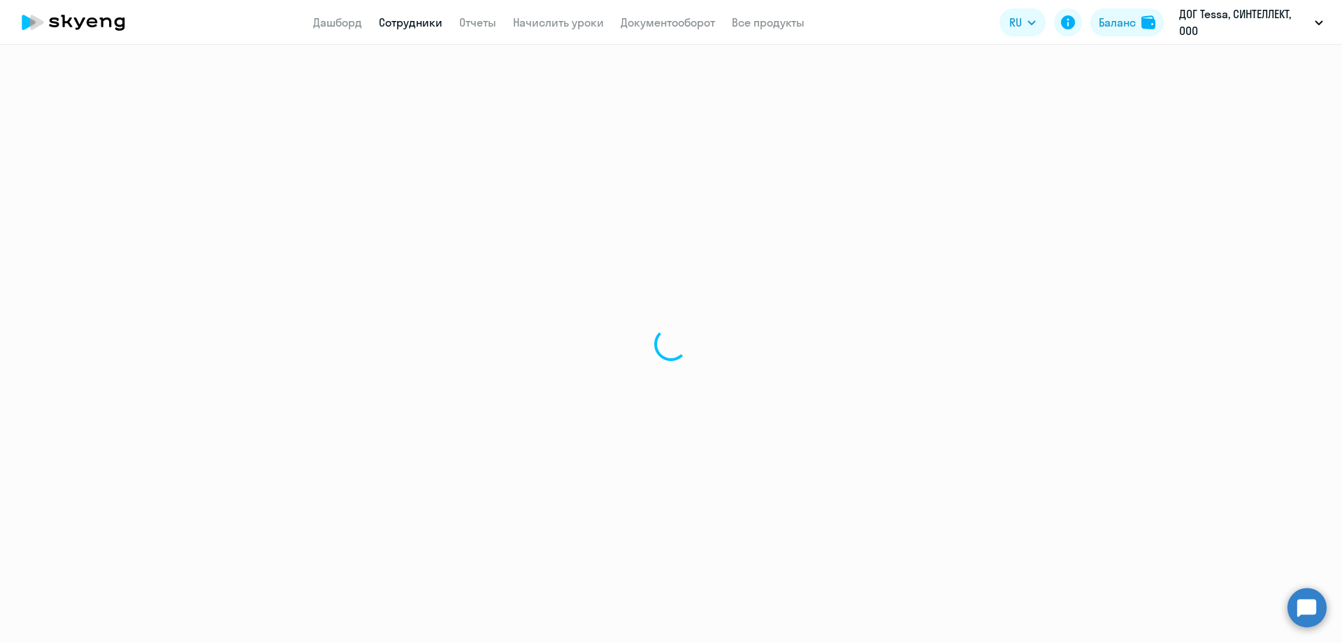
select select "english"
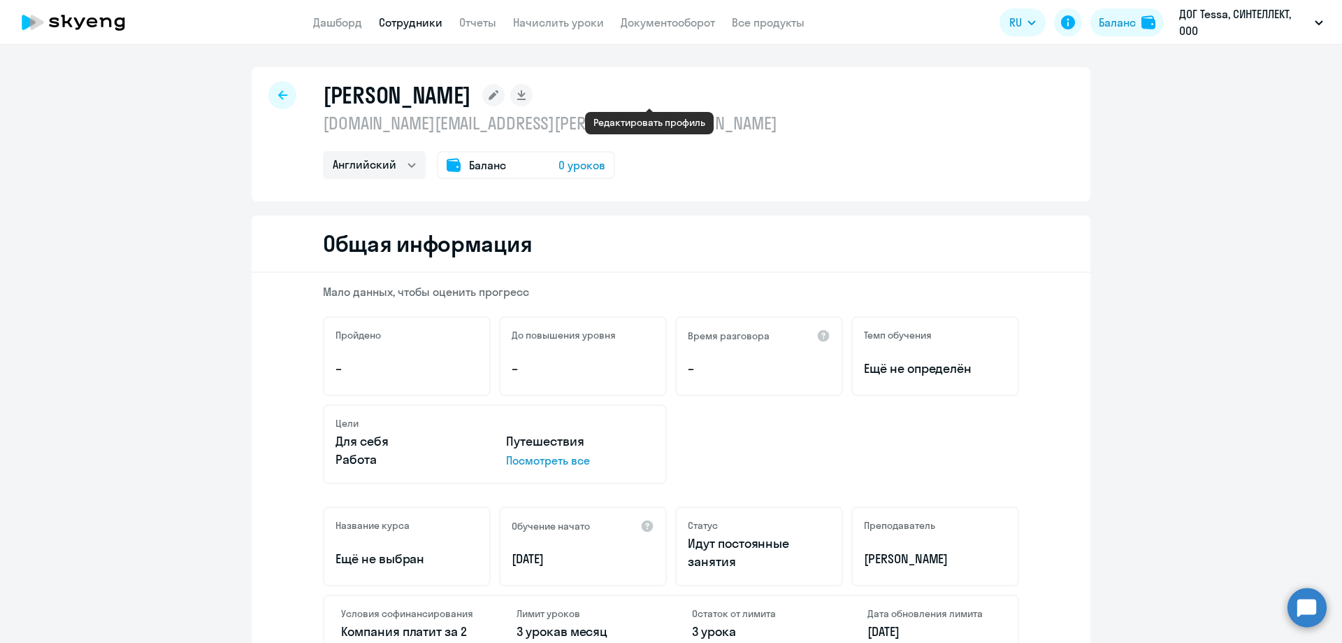
click at [505, 95] on rect at bounding box center [493, 95] width 22 height 22
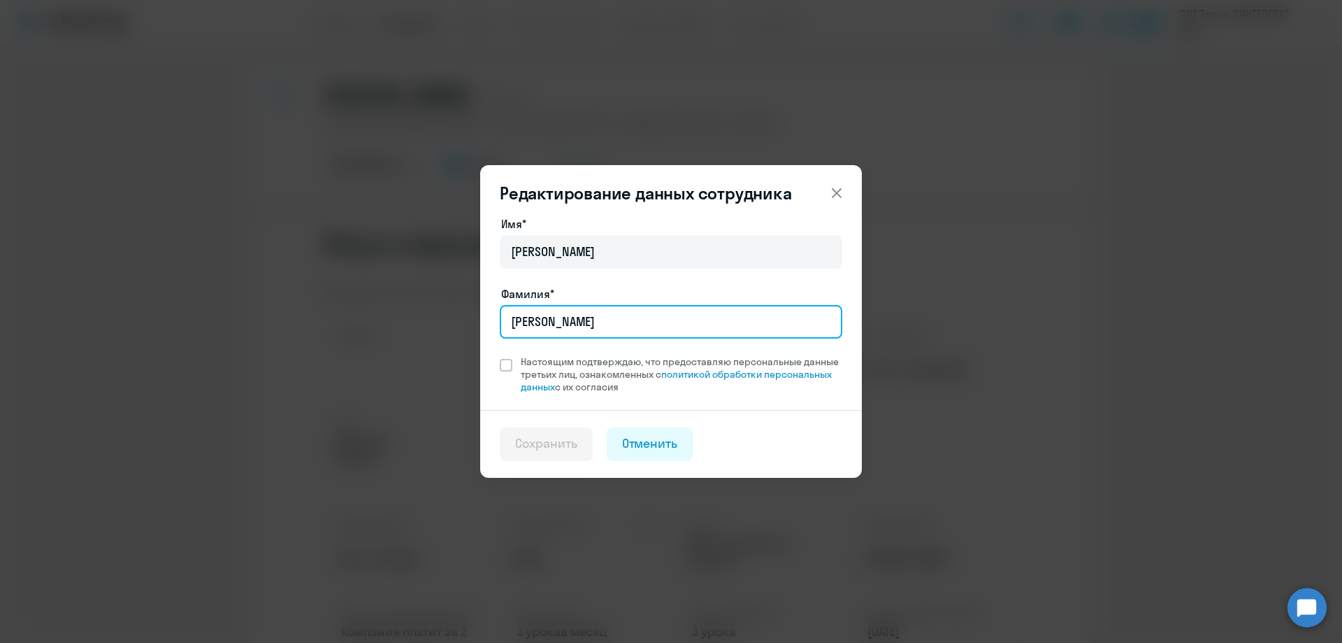
click at [597, 323] on input "[PERSON_NAME]" at bounding box center [671, 322] width 343 height 34
type input "[PERSON_NAME]"
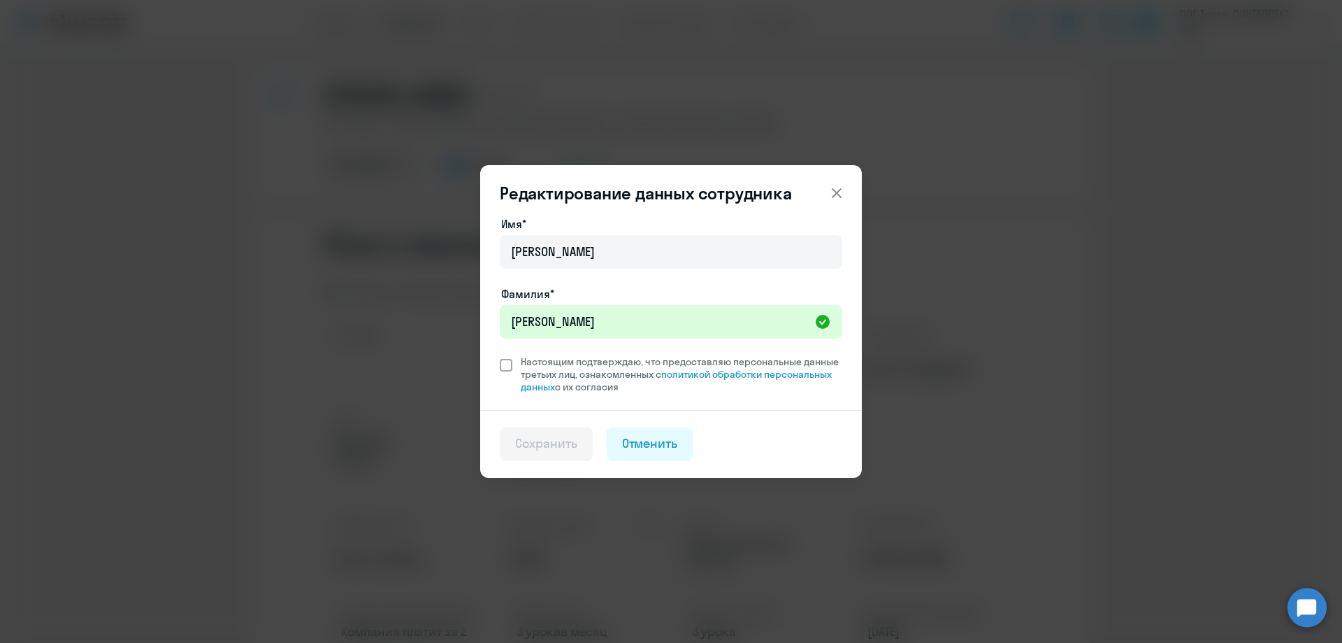
click at [534, 372] on span "Настоящим подтверждаю, что предоставляю персональные данные третьих лиц, ознако…" at bounding box center [682, 374] width 322 height 38
click at [500, 355] on input "Настоящим подтверждаю, что предоставляю персональные данные третьих лиц, ознако…" at bounding box center [499, 354] width 1 height 1
checkbox input "true"
click at [529, 456] on button "Сохранить" at bounding box center [546, 444] width 93 height 34
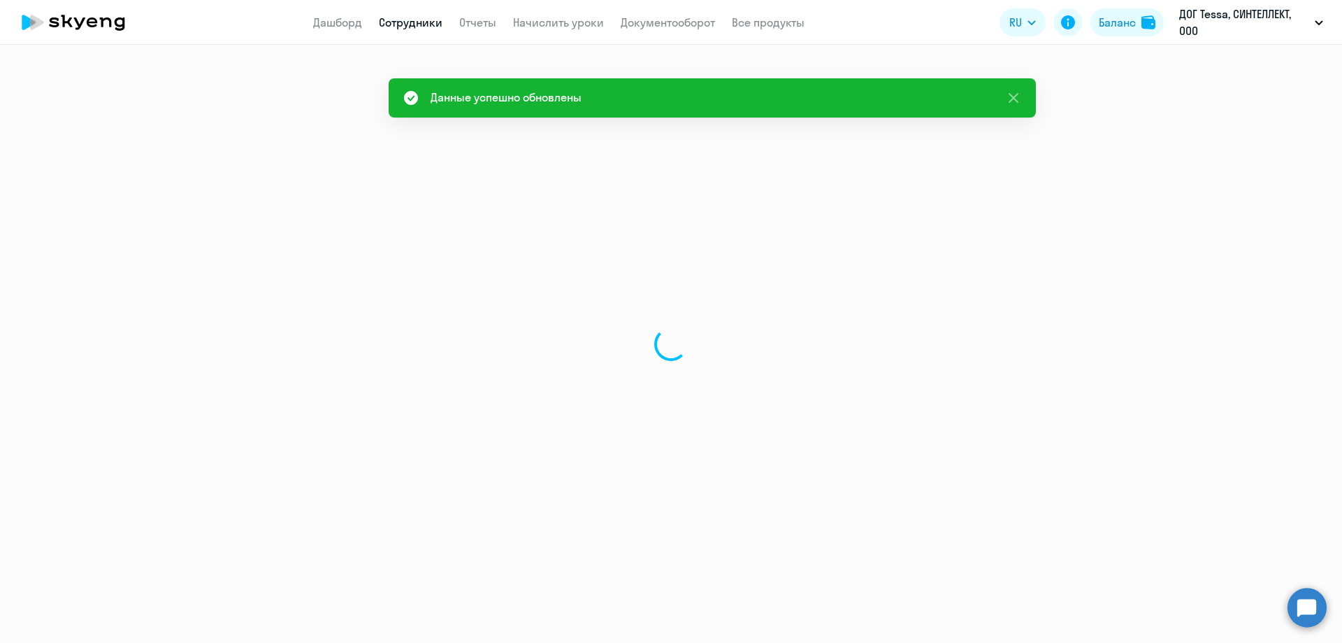
select select "english"
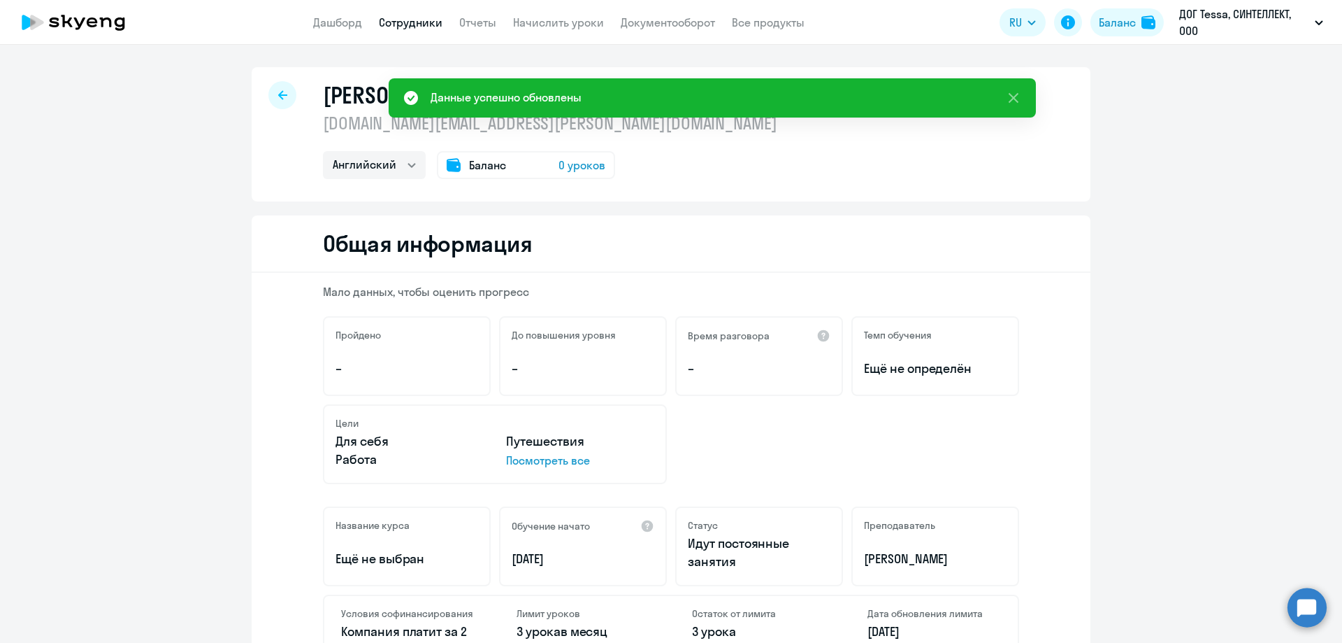
click at [82, 31] on icon at bounding box center [73, 22] width 123 height 35
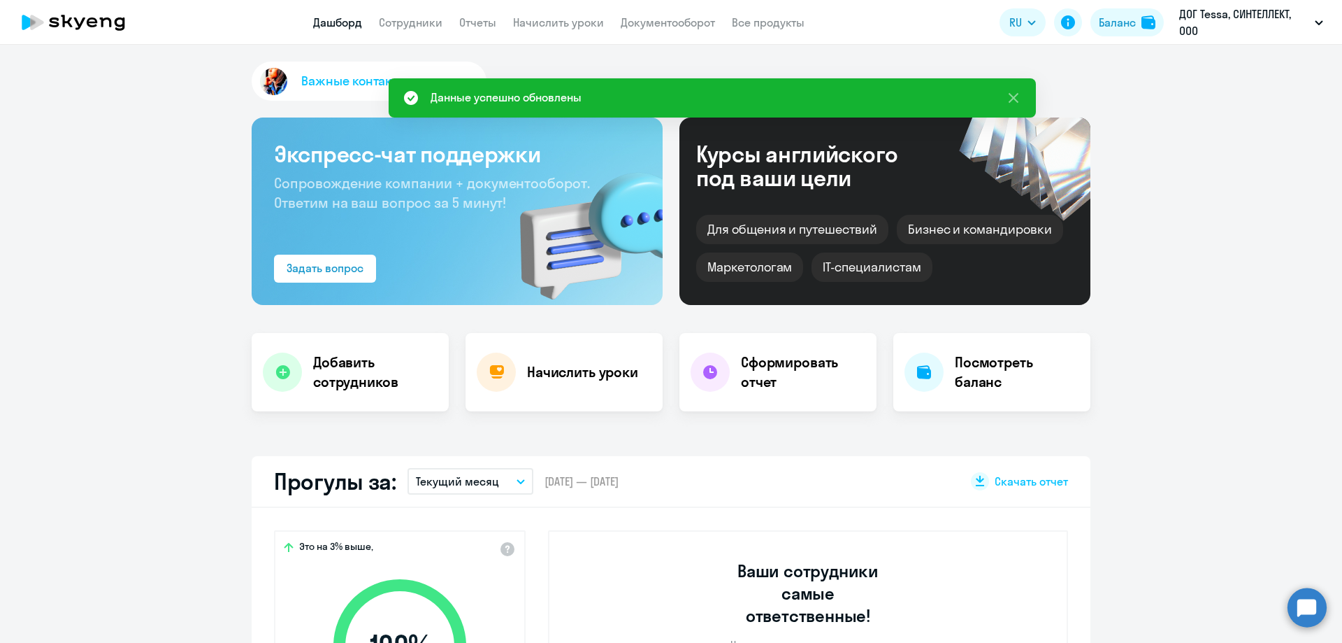
select select "30"
